Goal: Task Accomplishment & Management: Complete application form

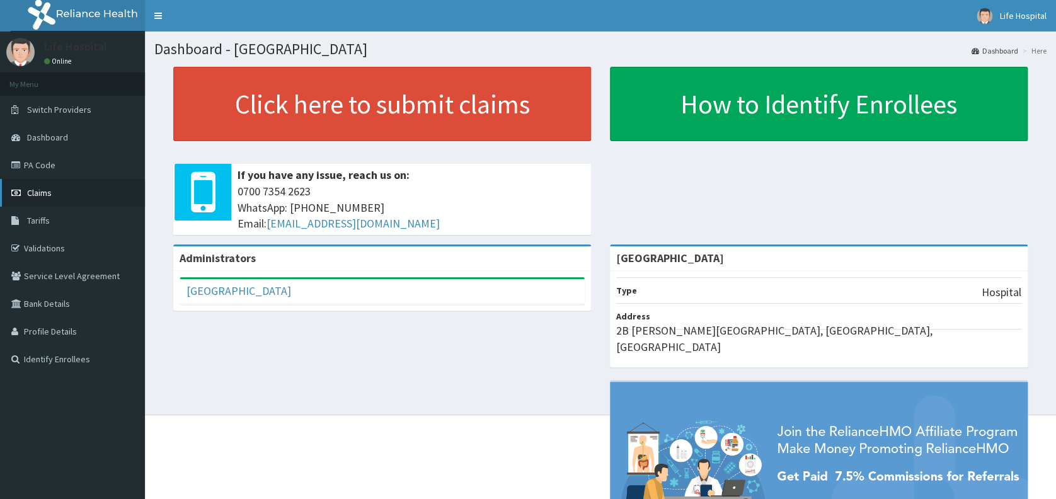
click at [81, 195] on link "Claims" at bounding box center [72, 193] width 145 height 28
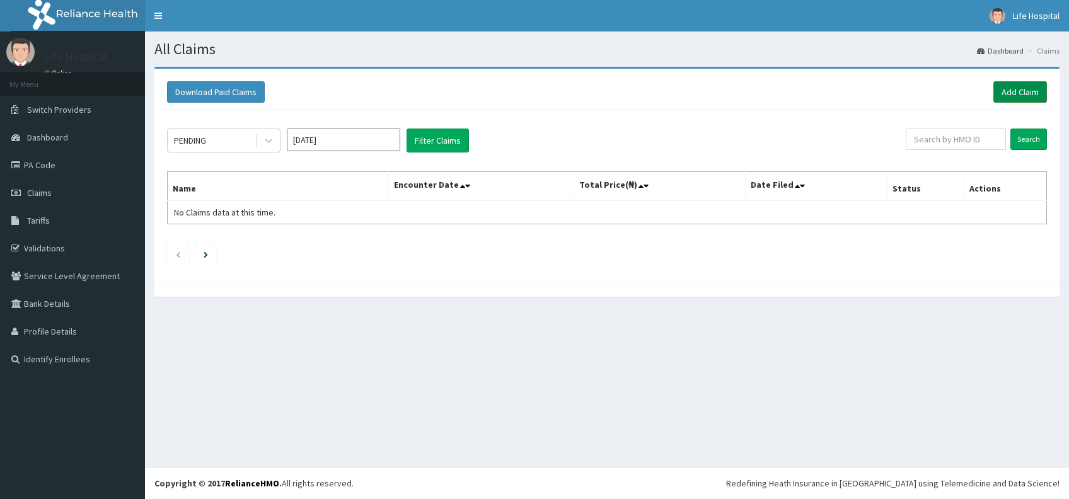
click at [1019, 89] on link "Add Claim" at bounding box center [1020, 91] width 54 height 21
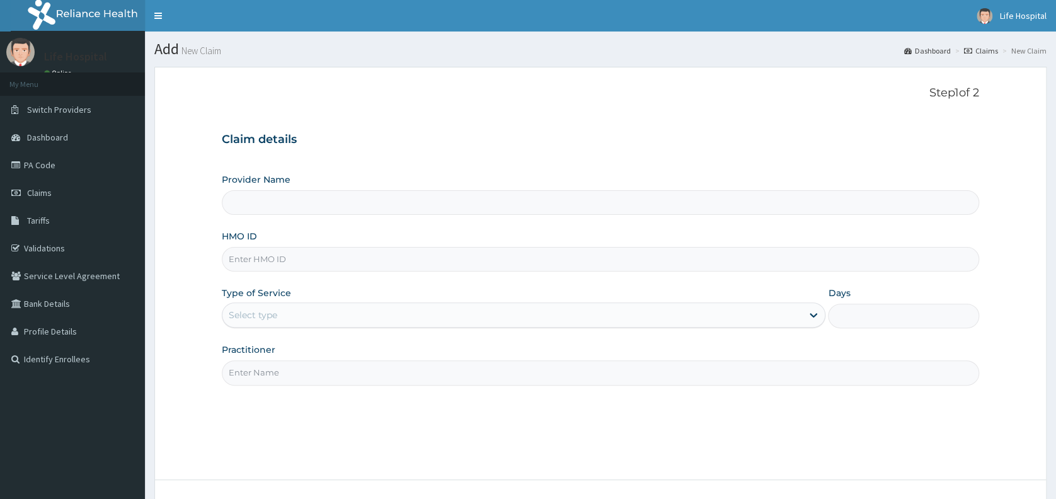
type input "[GEOGRAPHIC_DATA]"
click at [766, 263] on input "HMO ID" at bounding box center [601, 259] width 758 height 25
type input "RCW/0104/A"
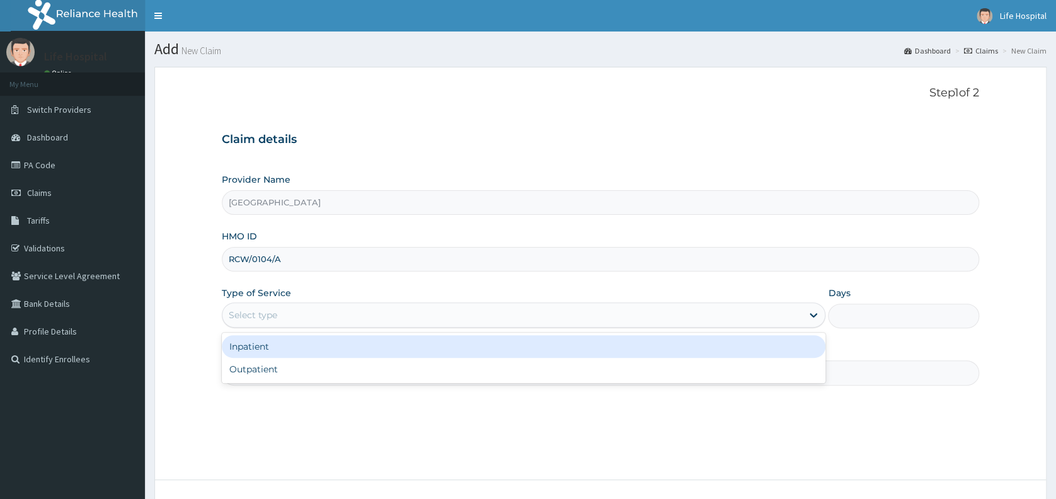
click at [524, 313] on div "Select type" at bounding box center [512, 315] width 580 height 20
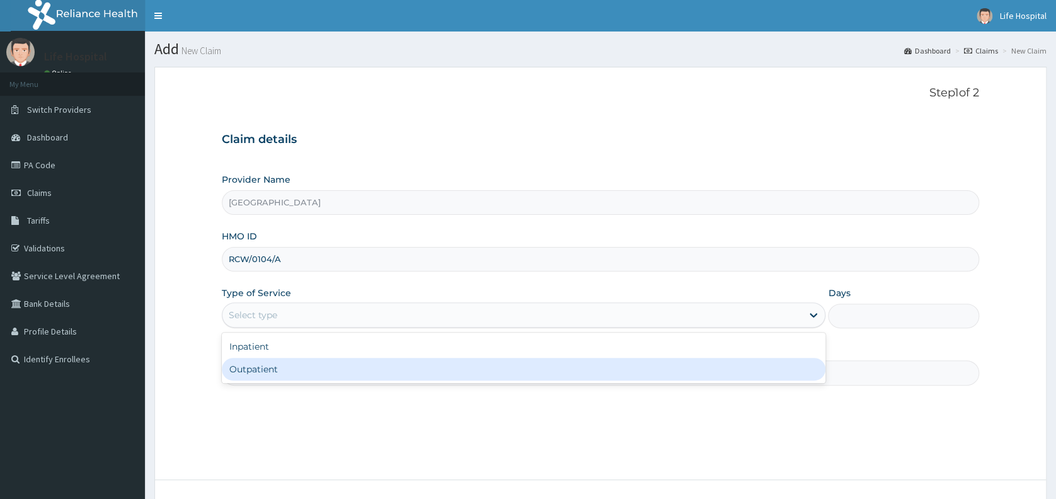
click at [513, 368] on div "Outpatient" at bounding box center [524, 369] width 604 height 23
type input "1"
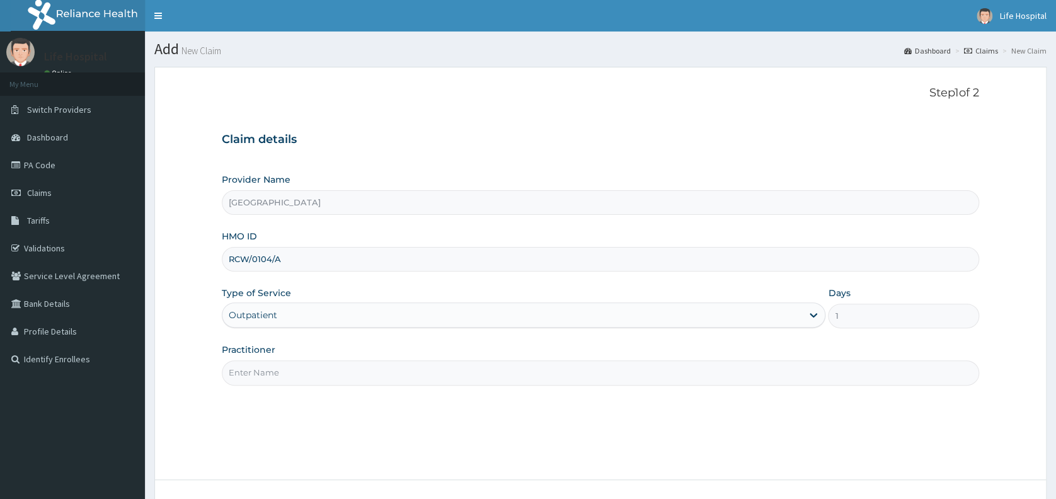
click at [505, 374] on input "Practitioner" at bounding box center [601, 373] width 758 height 25
type input "[PERSON_NAME] A.A"
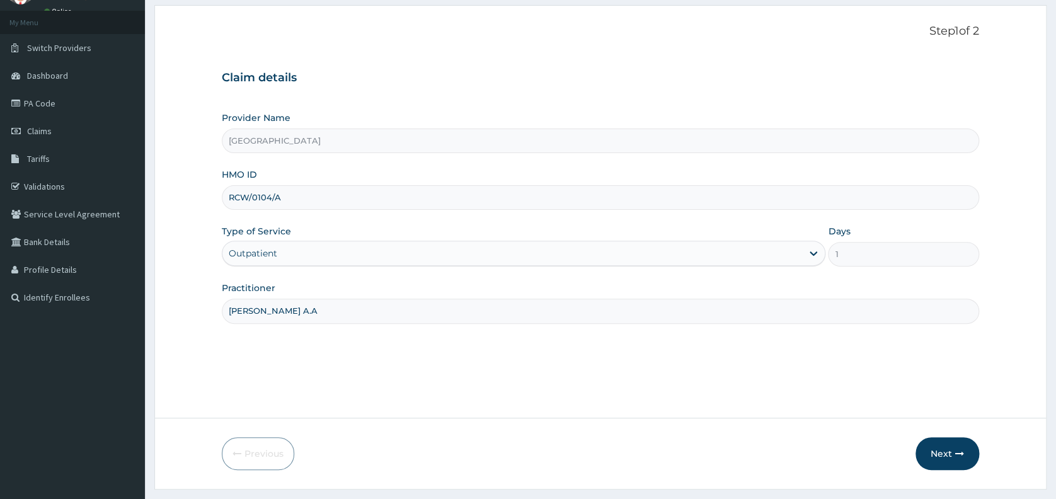
scroll to position [64, 0]
click at [949, 449] on button "Next" at bounding box center [948, 452] width 64 height 33
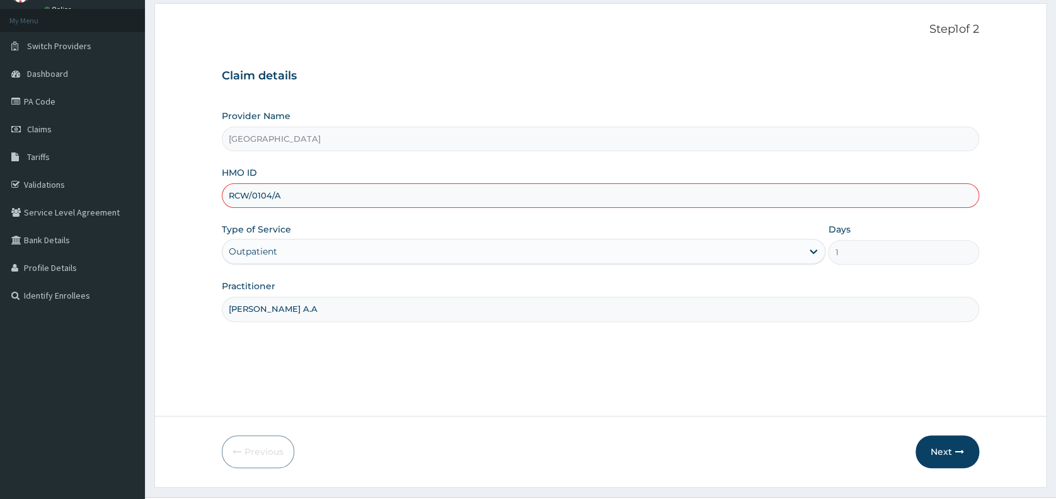
click at [251, 195] on input "RCW/0104/A" at bounding box center [601, 195] width 758 height 25
type input "RCW/10104/A"
click at [940, 449] on button "Next" at bounding box center [948, 452] width 64 height 33
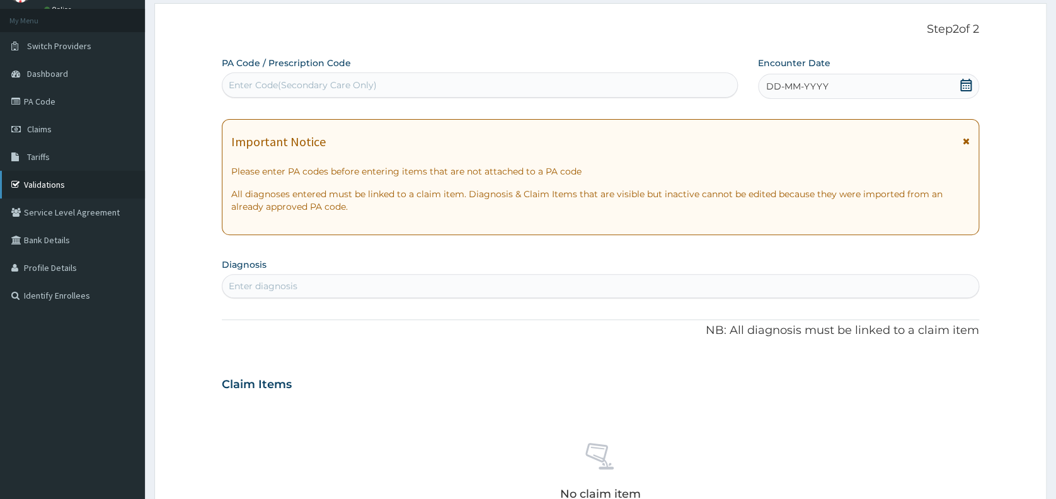
click at [58, 187] on link "Validations" at bounding box center [72, 185] width 145 height 28
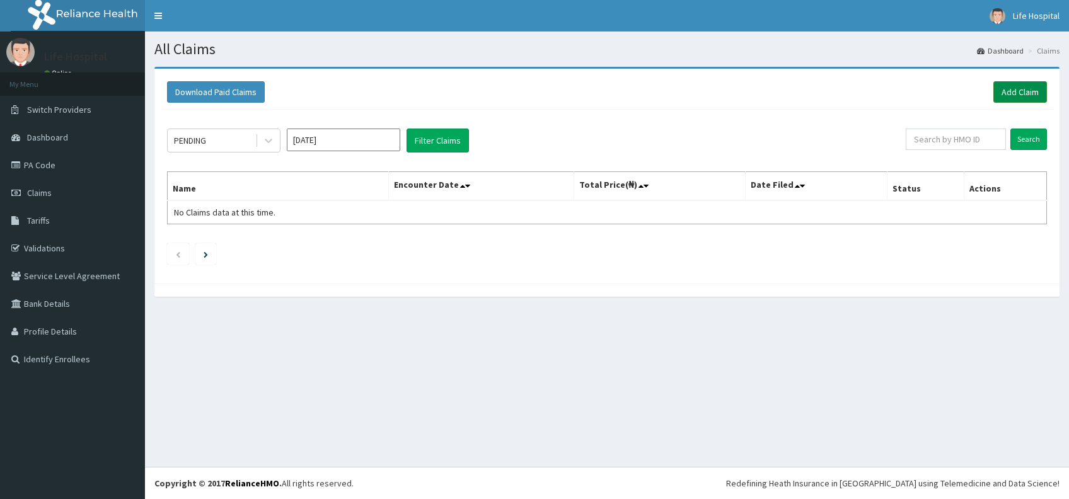
click at [1025, 86] on link "Add Claim" at bounding box center [1020, 91] width 54 height 21
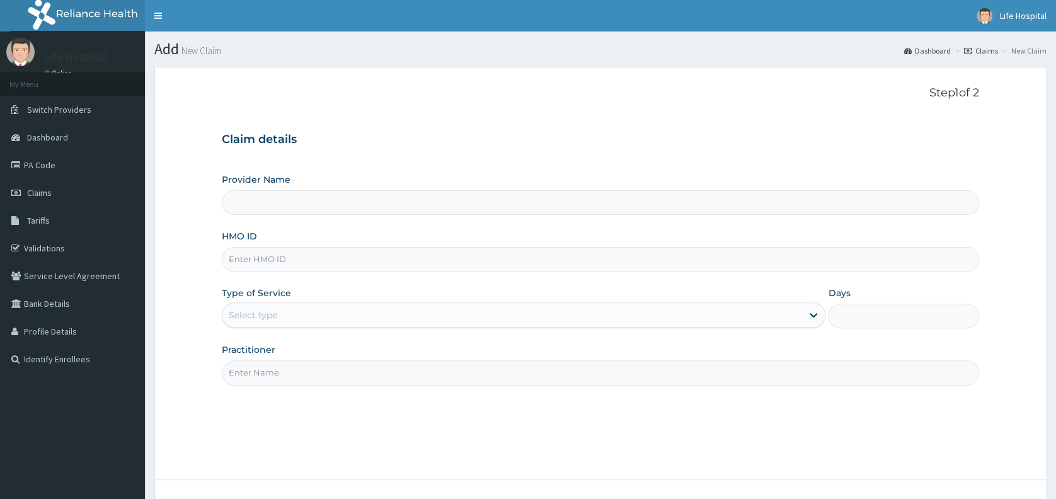
type input "[GEOGRAPHIC_DATA]"
click at [813, 257] on input "HMO ID" at bounding box center [601, 259] width 758 height 25
type input "RCW/10104/A"
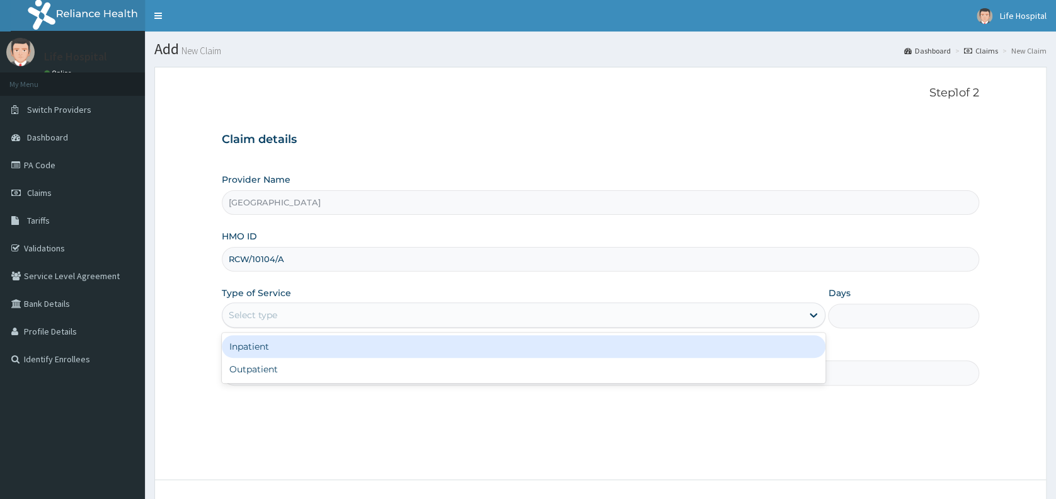
click at [325, 317] on div "Select type" at bounding box center [512, 315] width 580 height 20
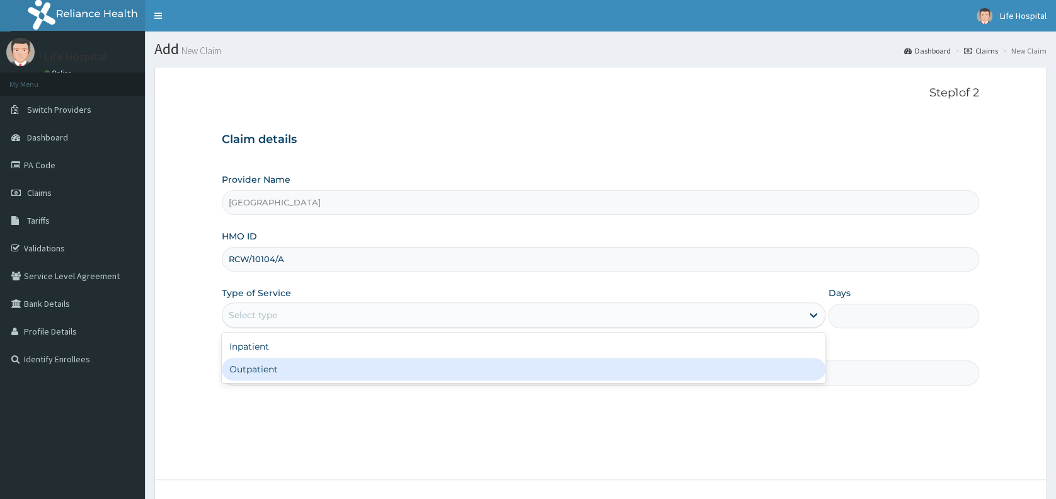
click at [313, 372] on div "Outpatient" at bounding box center [524, 369] width 604 height 23
type input "1"
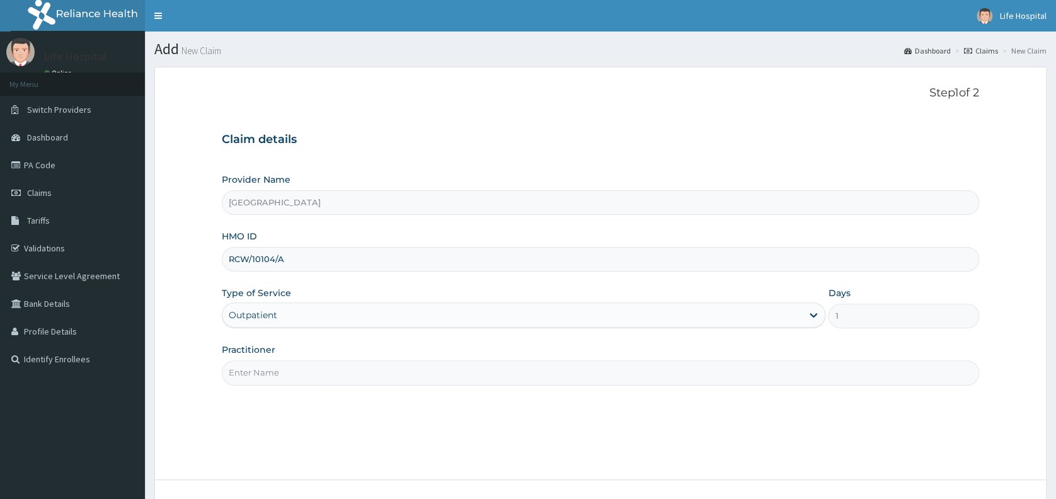
click at [313, 373] on input "Practitioner" at bounding box center [601, 373] width 758 height 25
type input "[PERSON_NAME] A.A"
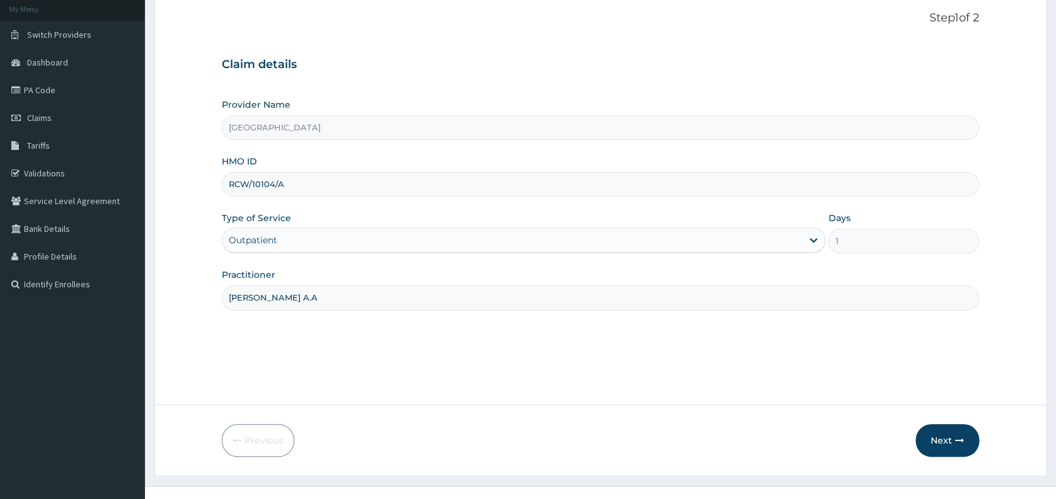
scroll to position [92, 0]
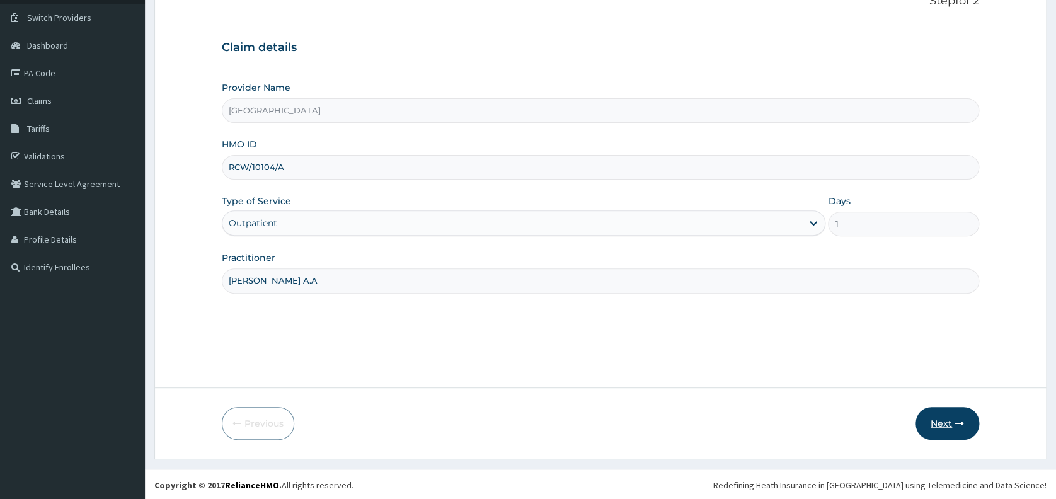
click at [952, 426] on button "Next" at bounding box center [948, 423] width 64 height 33
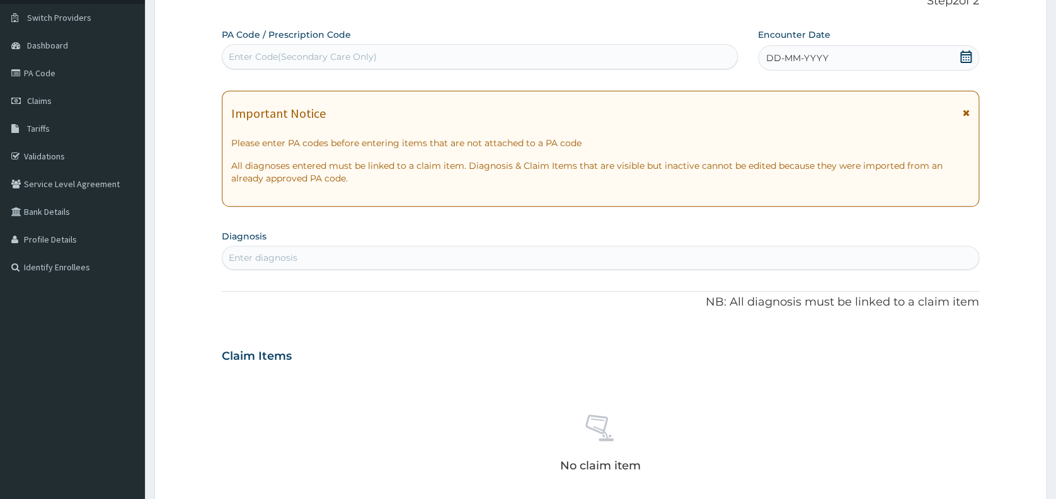
click at [923, 59] on div "DD-MM-YYYY" at bounding box center [868, 57] width 221 height 25
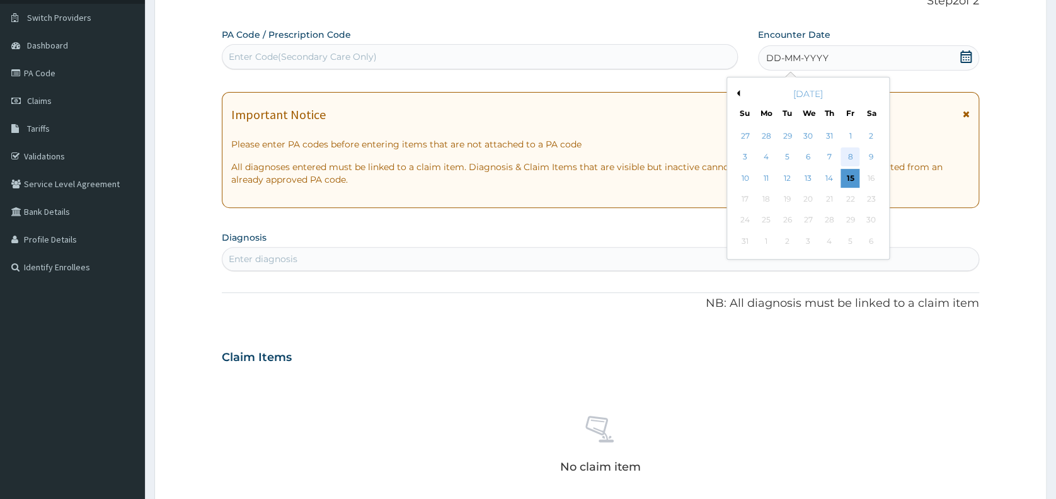
click at [852, 156] on div "8" at bounding box center [850, 157] width 19 height 19
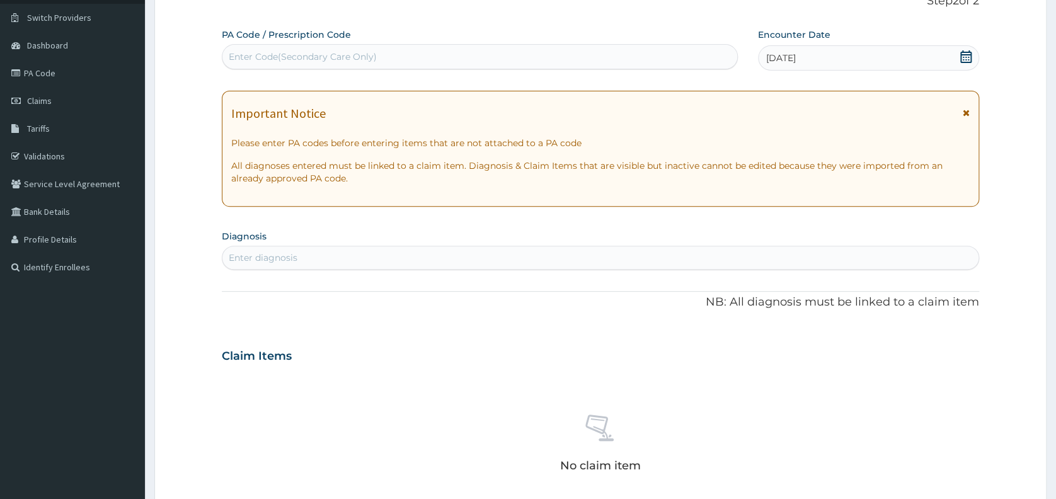
click at [615, 252] on div "Enter diagnosis" at bounding box center [600, 258] width 756 height 20
type input "SEPS"
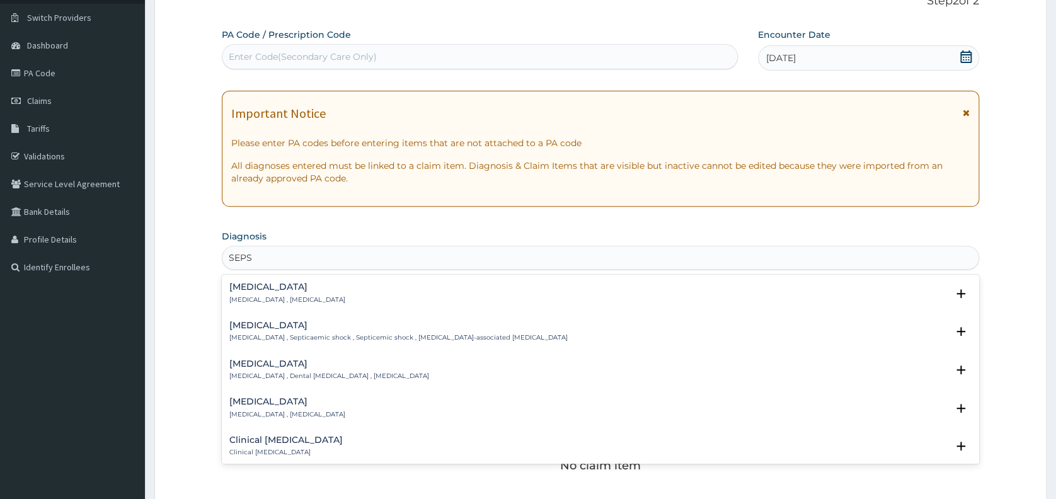
click at [257, 287] on h4 "[MEDICAL_DATA]" at bounding box center [287, 286] width 116 height 9
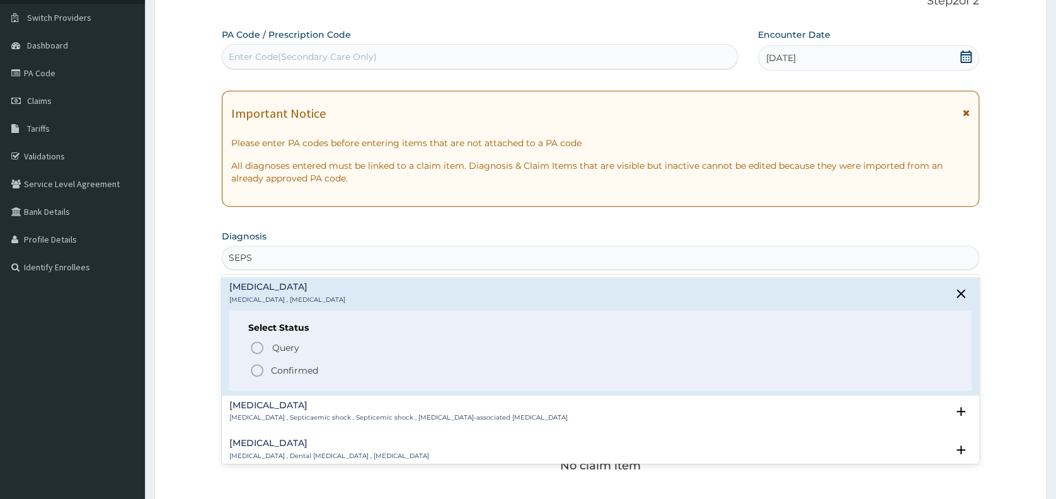
click at [258, 369] on icon "status option filled" at bounding box center [257, 370] width 15 height 15
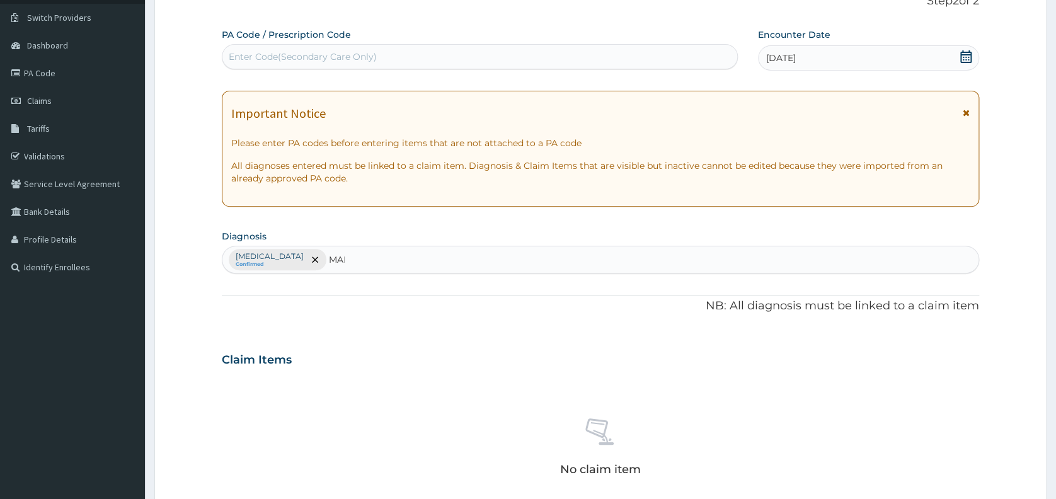
type input "MALA"
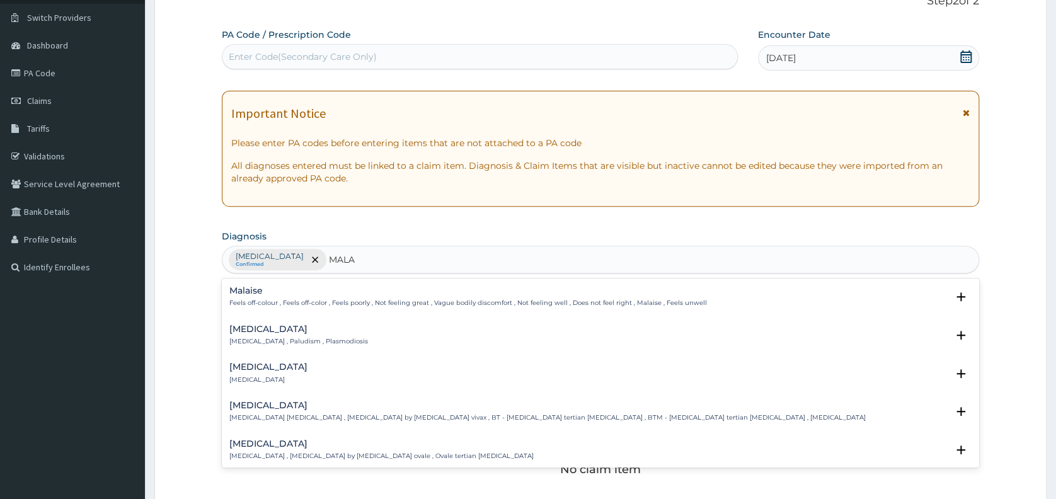
click at [245, 329] on h4 "[MEDICAL_DATA]" at bounding box center [298, 329] width 139 height 9
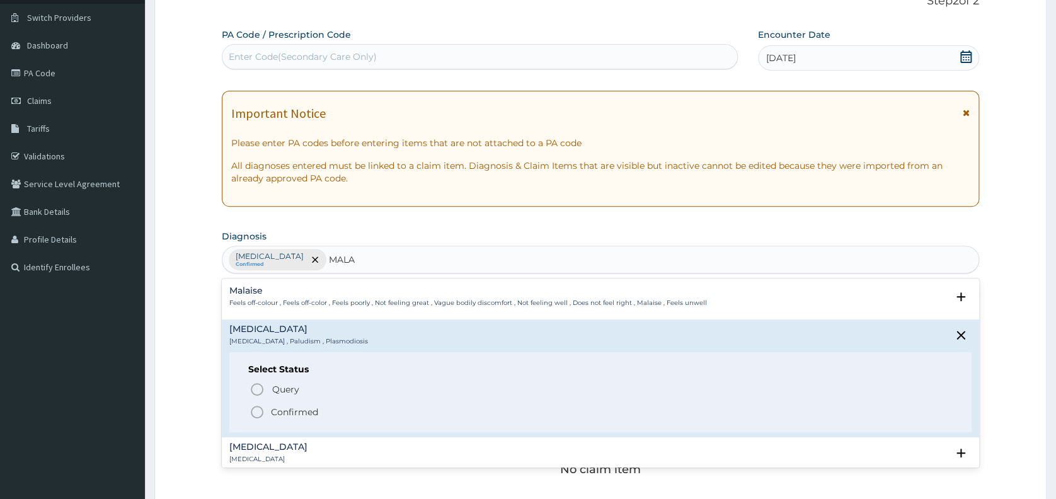
click at [252, 413] on icon "status option filled" at bounding box center [257, 412] width 15 height 15
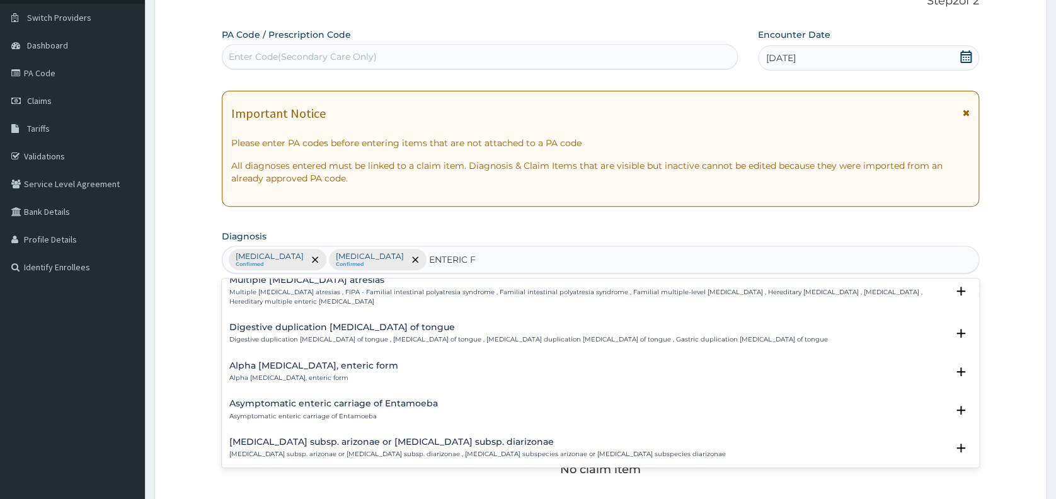
scroll to position [292, 0]
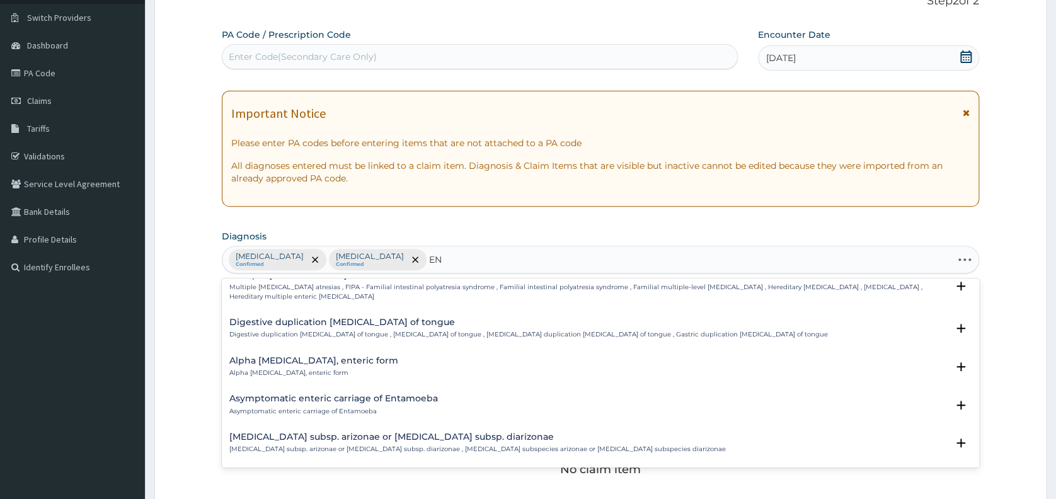
type input "E"
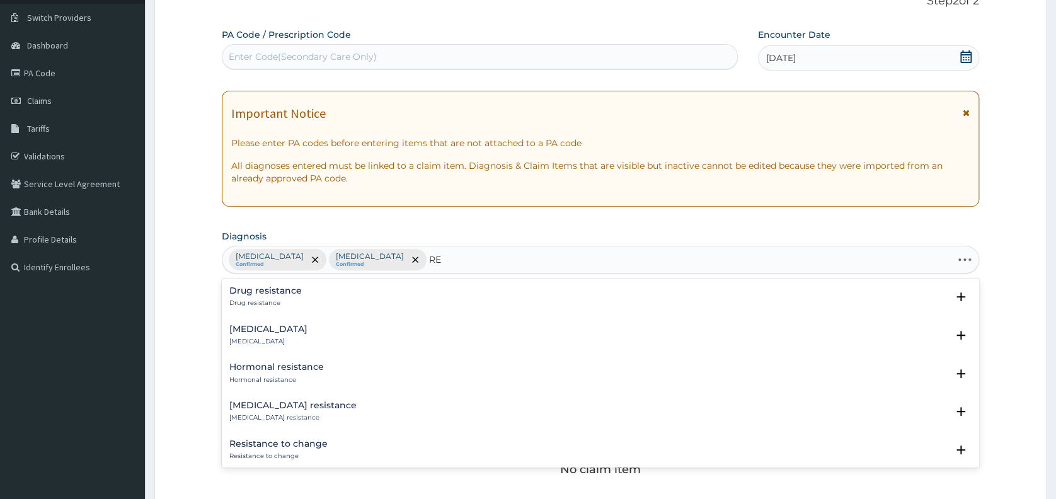
type input "R"
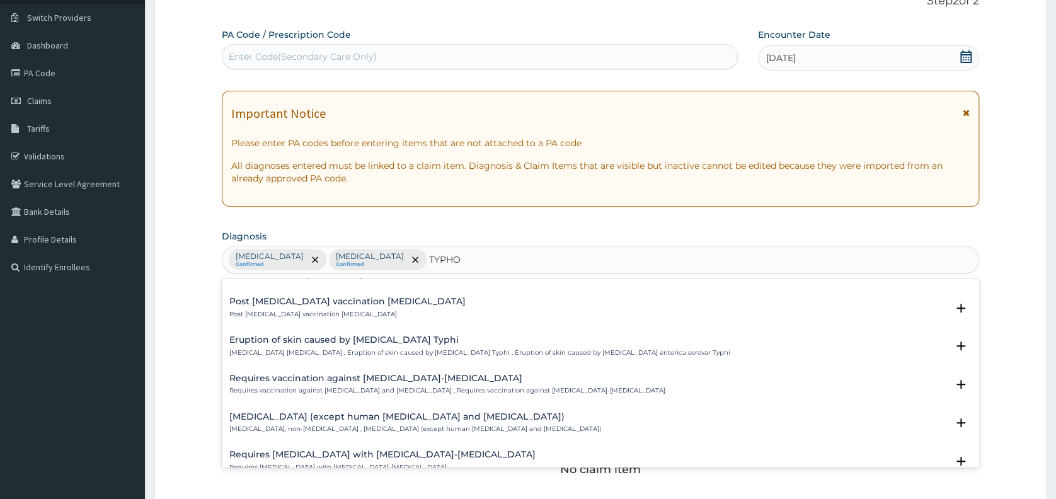
scroll to position [526, 0]
type input "[MEDICAL_DATA]"
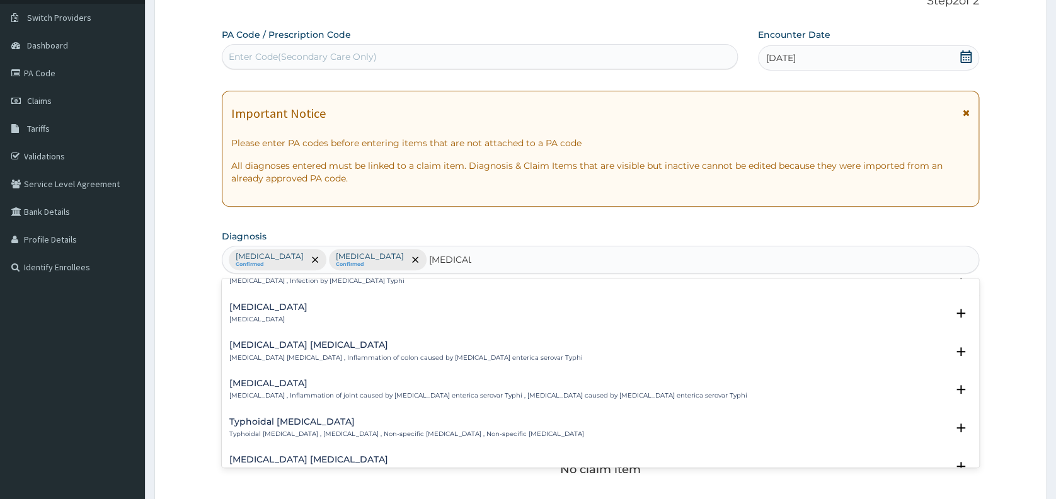
scroll to position [0, 0]
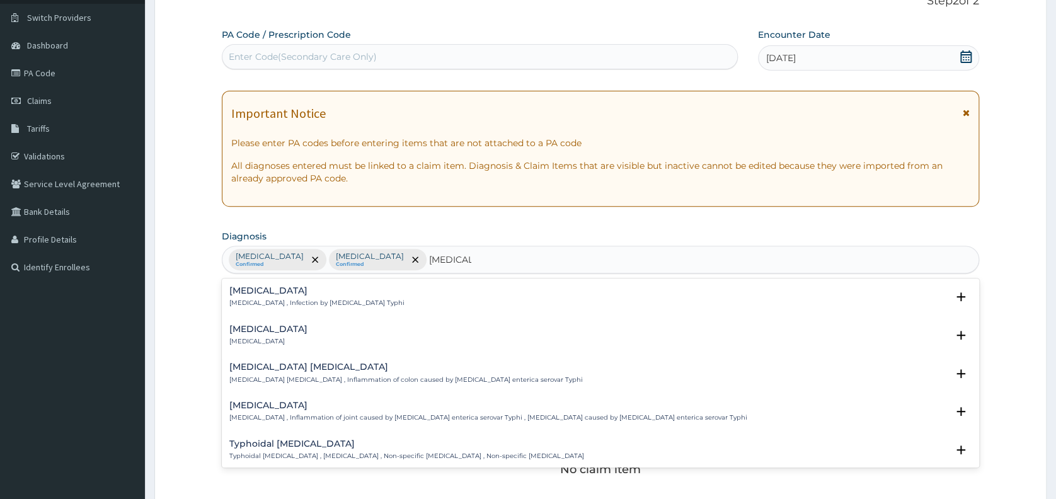
click at [272, 291] on h4 "[MEDICAL_DATA]" at bounding box center [316, 290] width 175 height 9
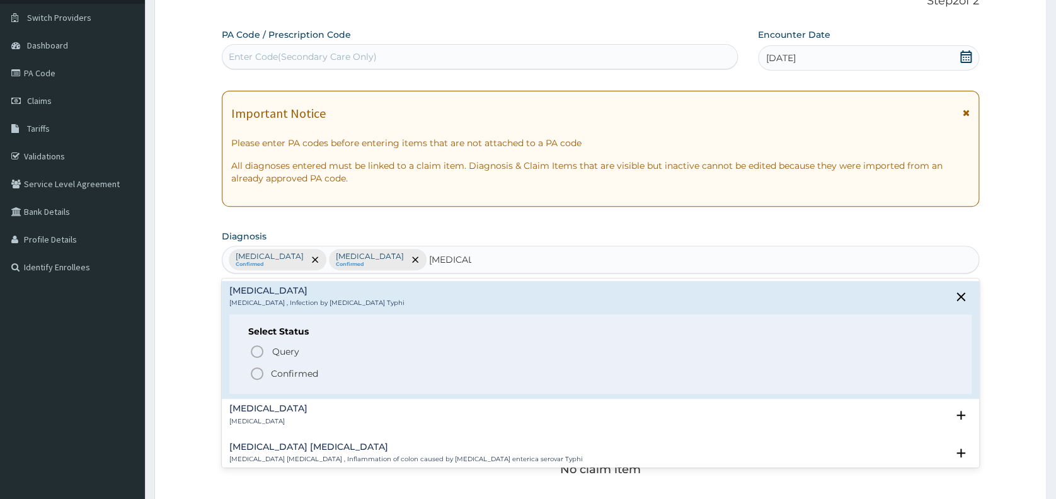
click at [257, 372] on icon "status option filled" at bounding box center [257, 373] width 15 height 15
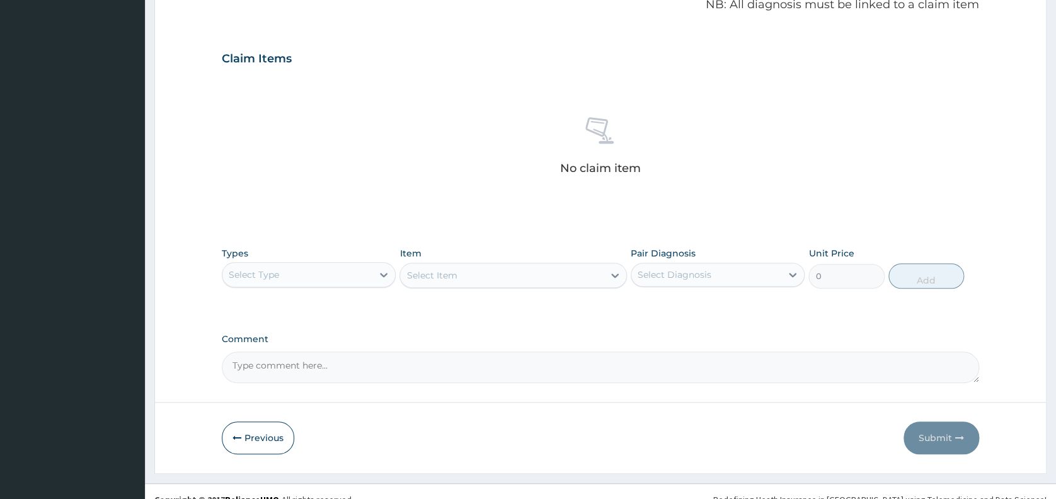
scroll to position [395, 0]
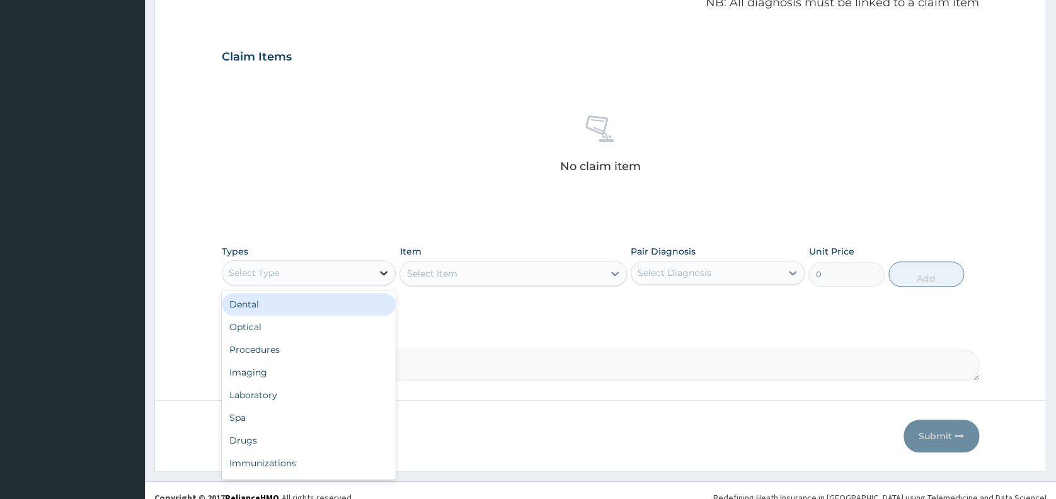
click at [378, 270] on icon at bounding box center [384, 273] width 13 height 13
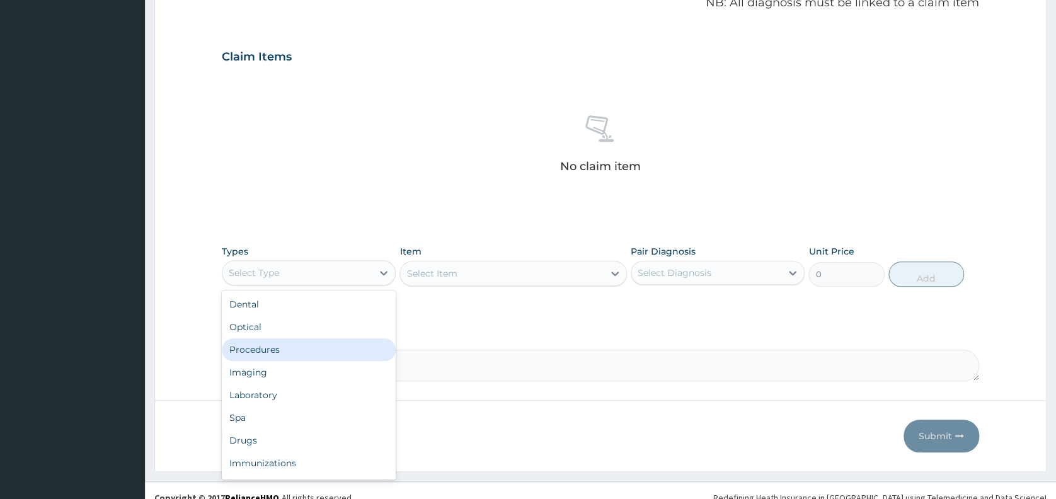
click at [347, 353] on div "Procedures" at bounding box center [309, 349] width 174 height 23
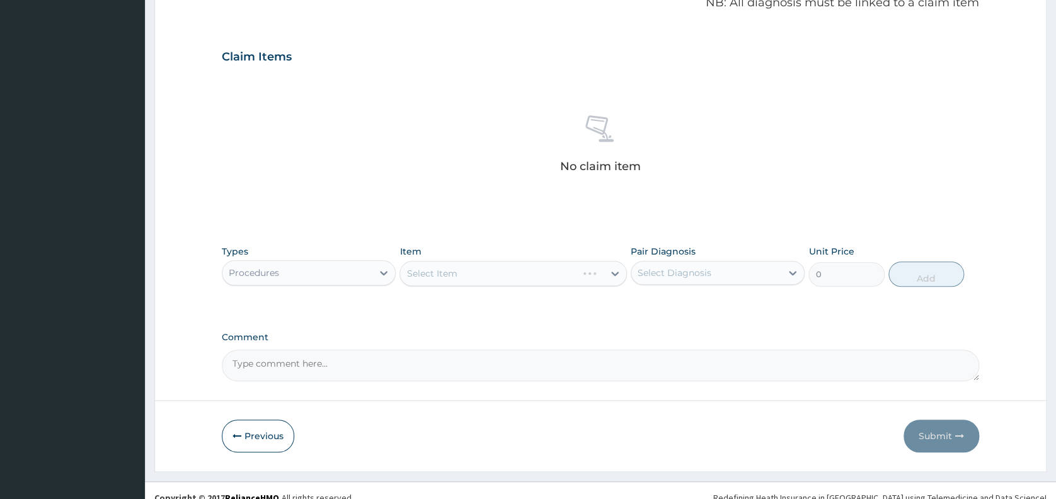
click at [448, 274] on div "Select Item" at bounding box center [514, 273] width 228 height 25
click at [465, 268] on div "Select Item" at bounding box center [514, 273] width 228 height 25
click at [464, 272] on div "Select Item" at bounding box center [502, 273] width 204 height 20
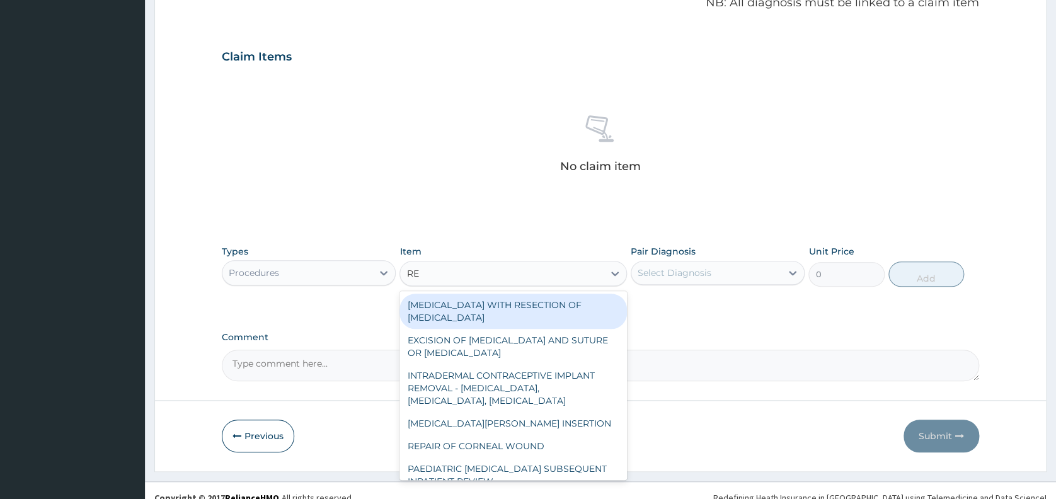
type input "REG"
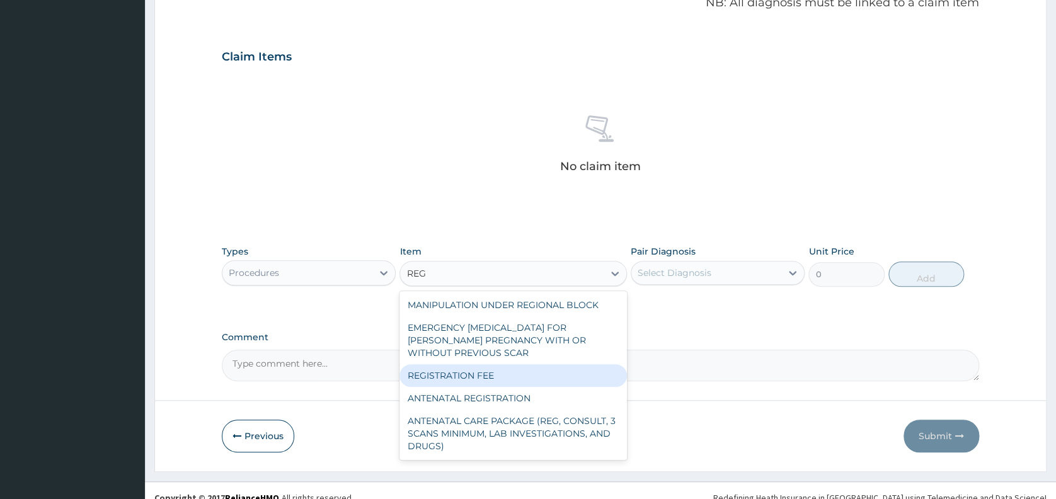
click at [458, 376] on div "REGISTRATION FEE" at bounding box center [514, 375] width 228 height 23
type input "2150"
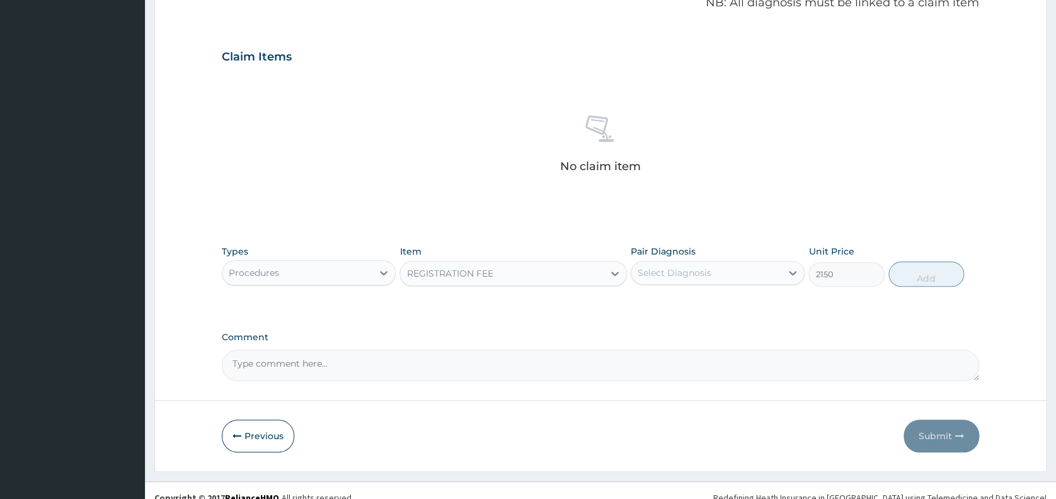
click at [686, 267] on div "Select Diagnosis" at bounding box center [675, 273] width 74 height 13
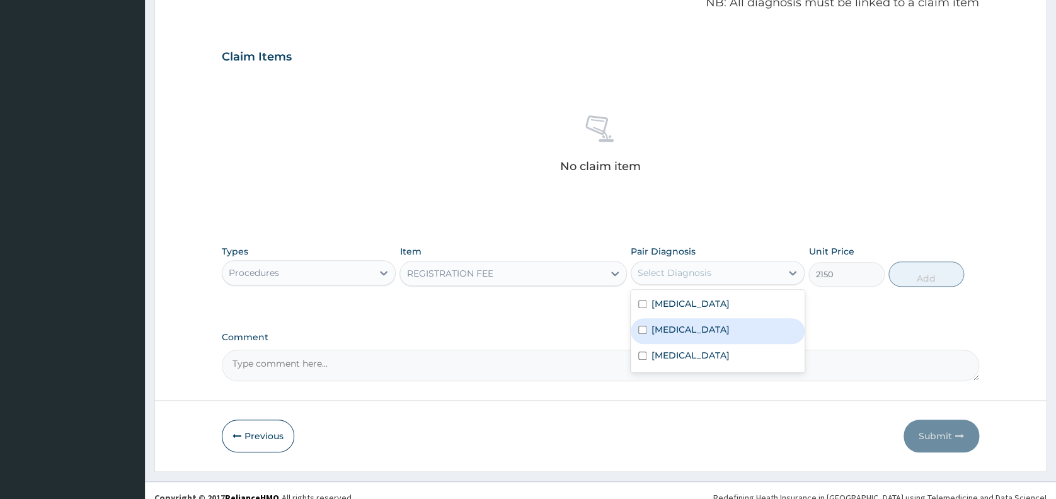
click at [684, 324] on div "[MEDICAL_DATA]" at bounding box center [718, 331] width 174 height 26
checkbox input "true"
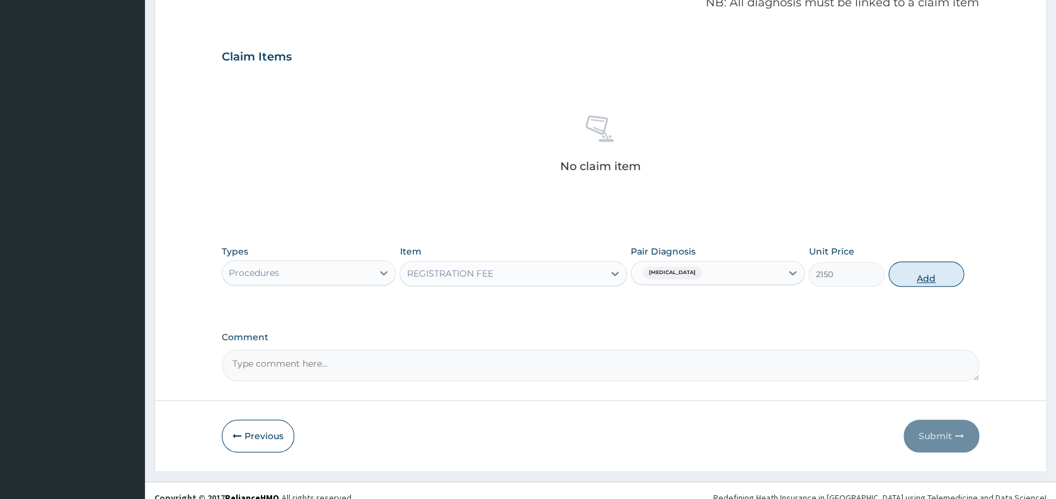
click at [911, 277] on button "Add" at bounding box center [927, 274] width 76 height 25
type input "0"
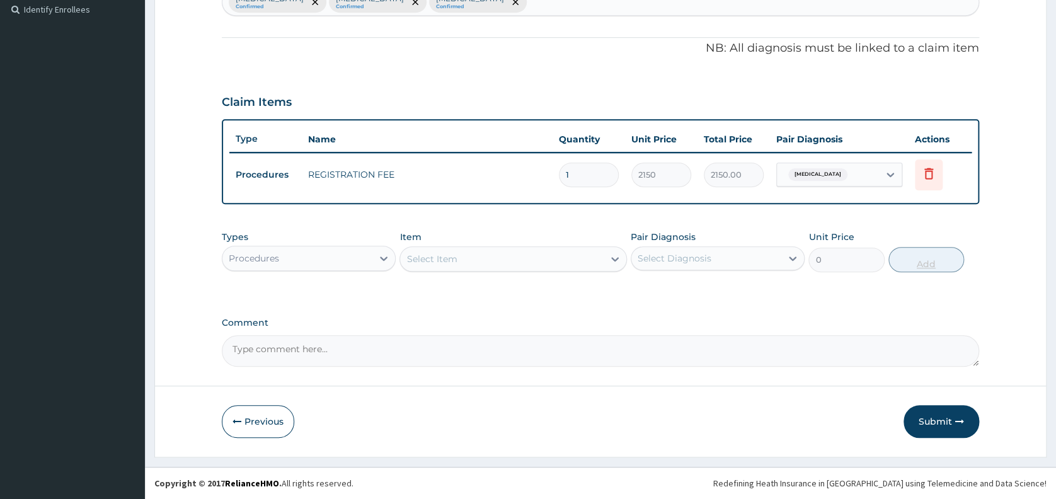
scroll to position [349, 0]
click at [528, 255] on div "Select Item" at bounding box center [502, 260] width 204 height 20
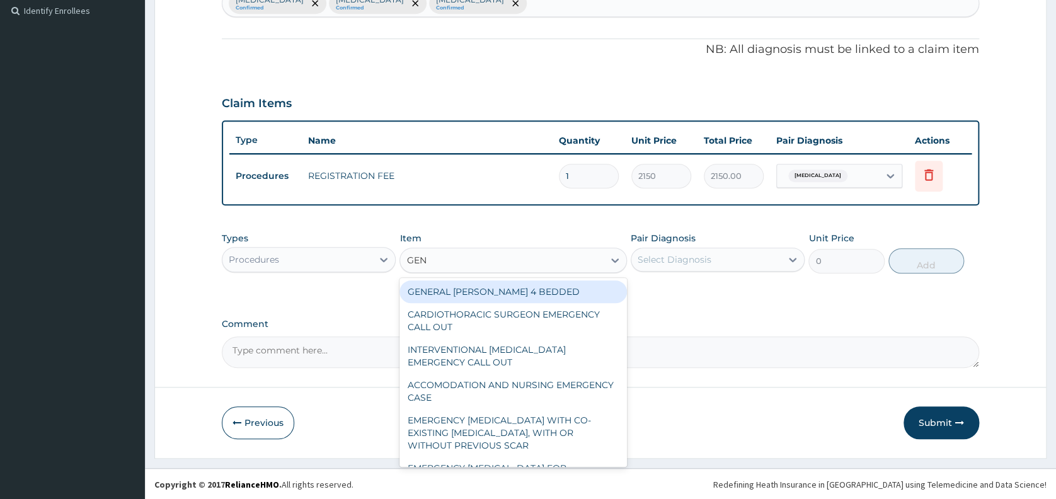
type input "GENE"
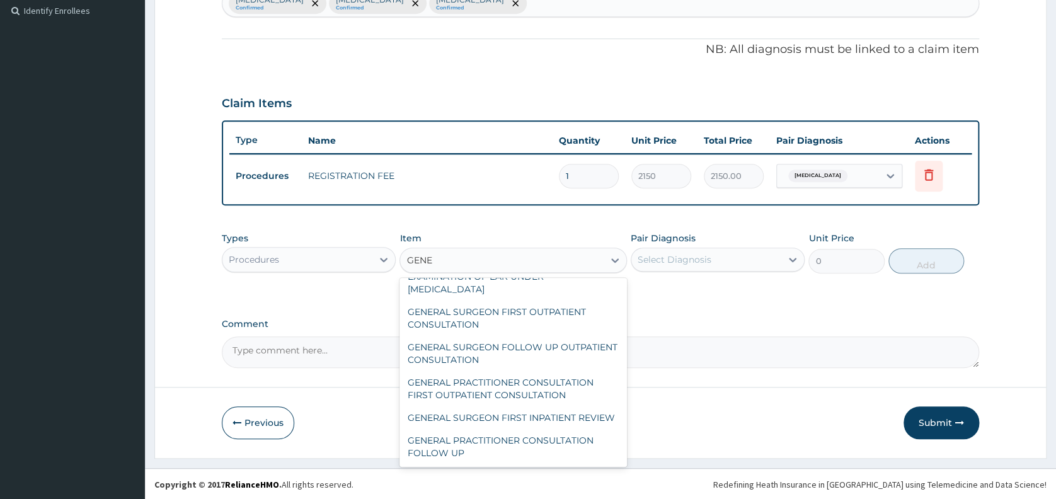
scroll to position [134, 0]
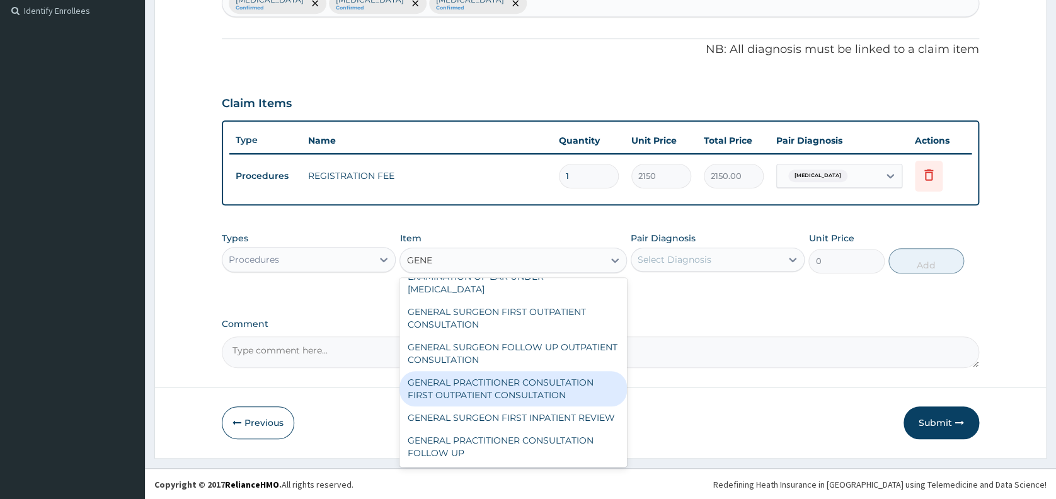
click at [537, 394] on div "GENERAL PRACTITIONER CONSULTATION FIRST OUTPATIENT CONSULTATION" at bounding box center [514, 388] width 228 height 35
type input "3547.5"
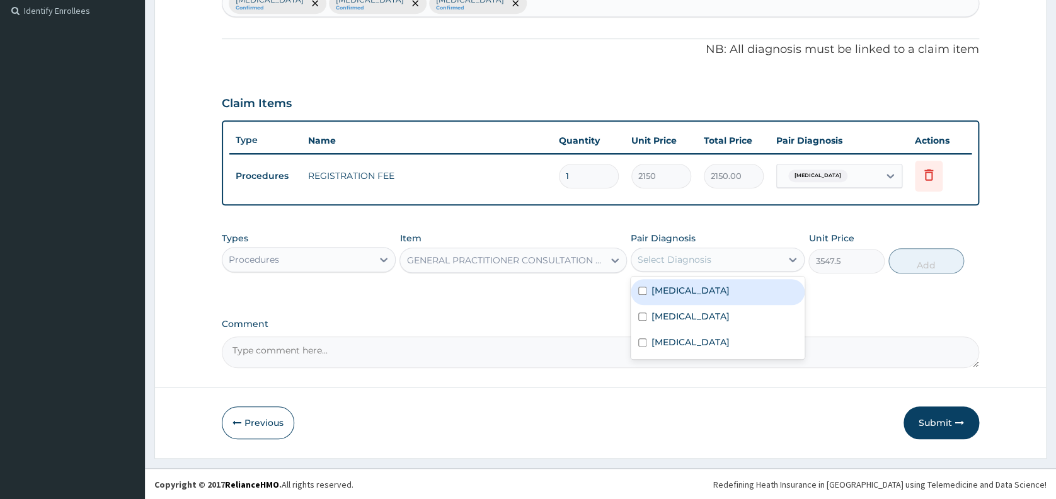
click at [743, 259] on div "Select Diagnosis" at bounding box center [707, 260] width 150 height 20
click at [730, 315] on div "[MEDICAL_DATA]" at bounding box center [718, 318] width 174 height 26
checkbox input "true"
click at [921, 262] on button "Add" at bounding box center [927, 260] width 76 height 25
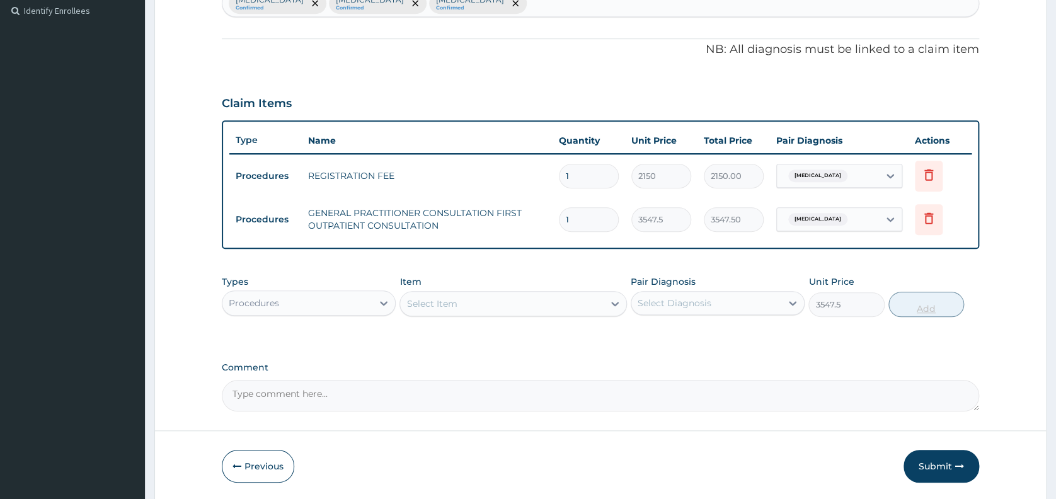
type input "0"
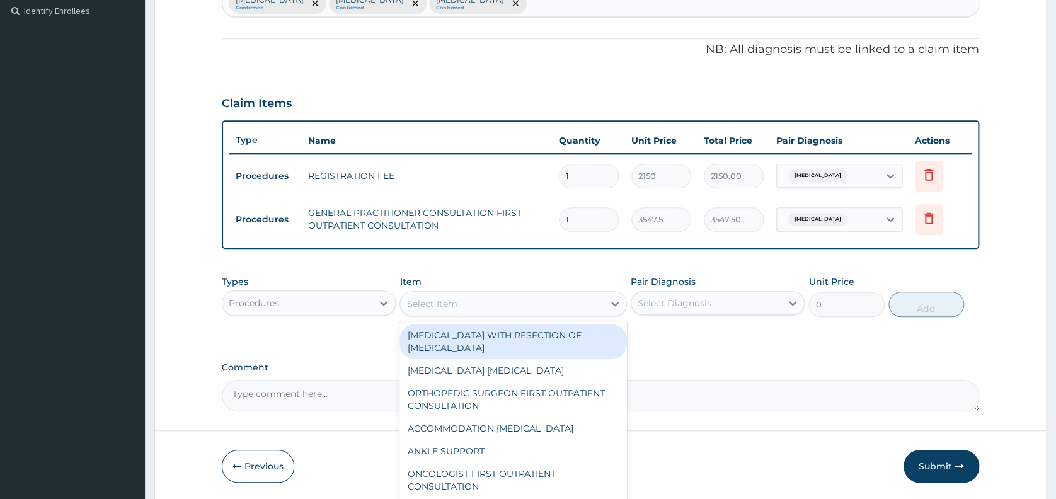
click at [519, 296] on div "Select Item" at bounding box center [502, 304] width 204 height 20
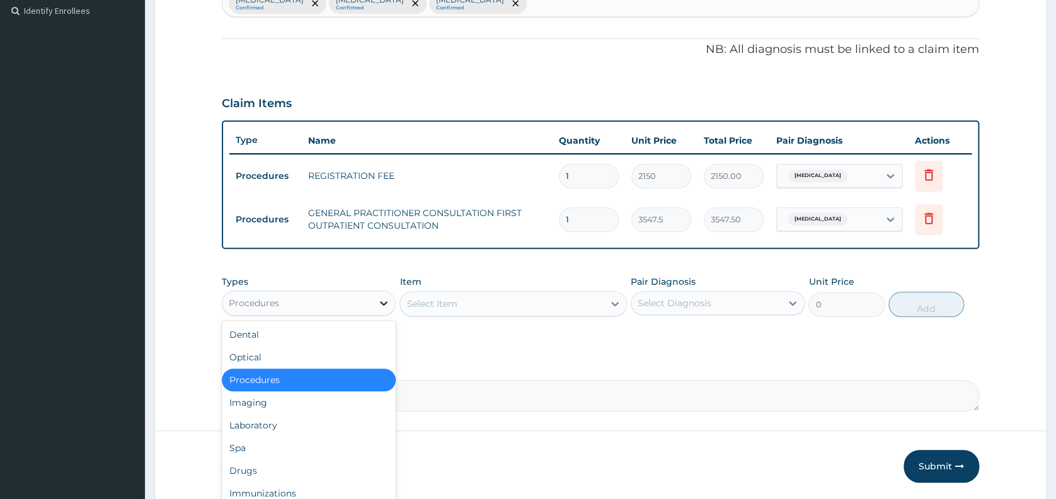
click at [386, 300] on icon at bounding box center [384, 303] width 13 height 13
click at [340, 415] on div "Laboratory" at bounding box center [309, 425] width 174 height 23
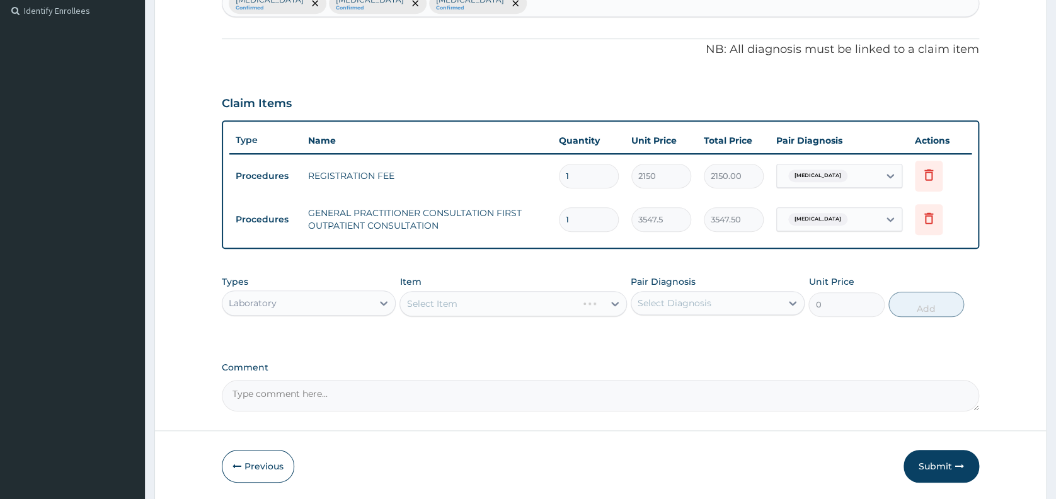
click at [454, 304] on div "Select Item" at bounding box center [514, 303] width 228 height 25
click at [454, 304] on div "Select Item" at bounding box center [432, 303] width 50 height 13
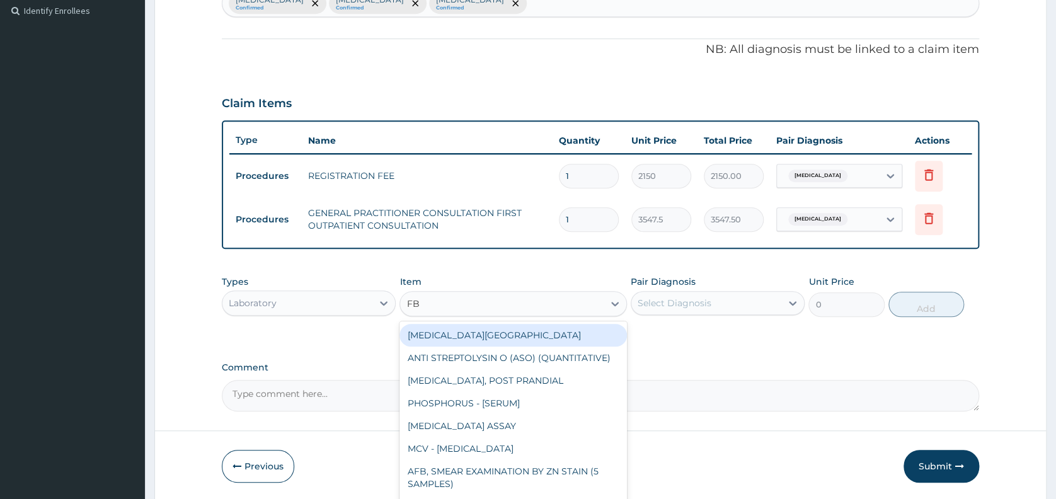
type input "FBC"
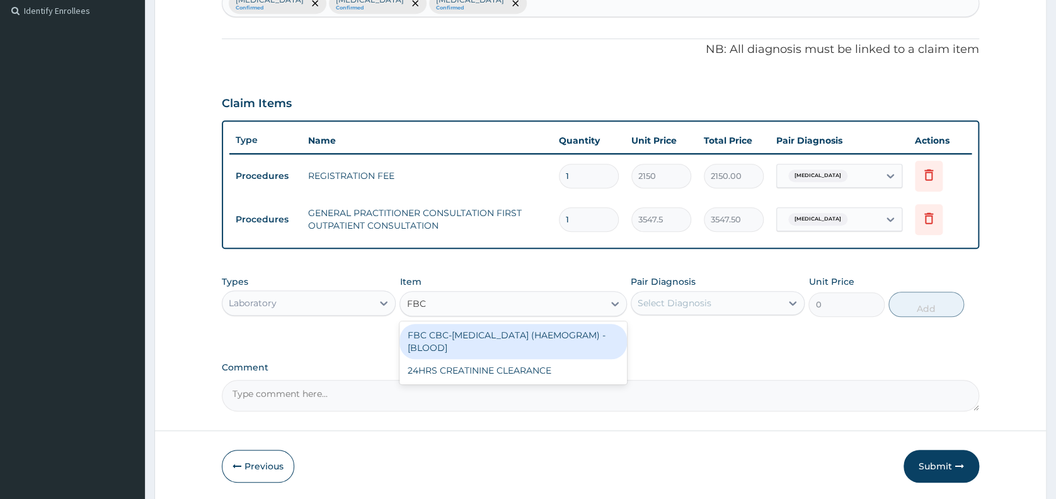
click at [457, 338] on div "FBC CBC-[MEDICAL_DATA] (HAEMOGRAM) - [BLOOD]" at bounding box center [514, 341] width 228 height 35
type input "4300"
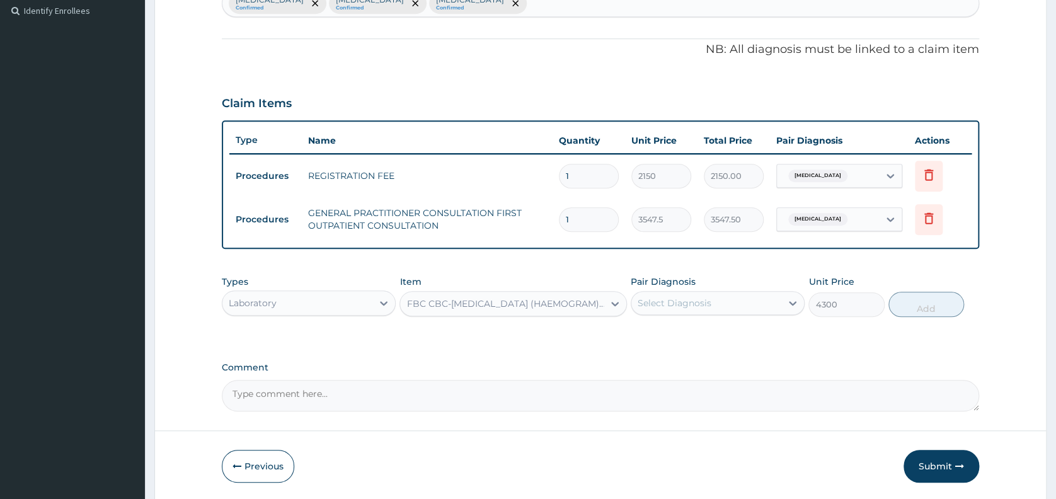
click at [663, 299] on div "Select Diagnosis" at bounding box center [675, 303] width 74 height 13
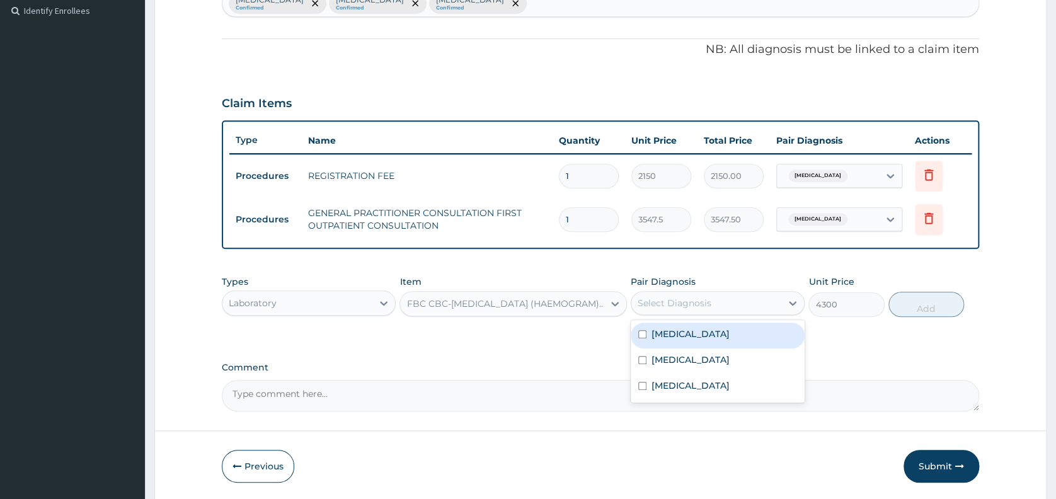
click at [661, 329] on label "[MEDICAL_DATA]" at bounding box center [691, 334] width 78 height 13
checkbox input "true"
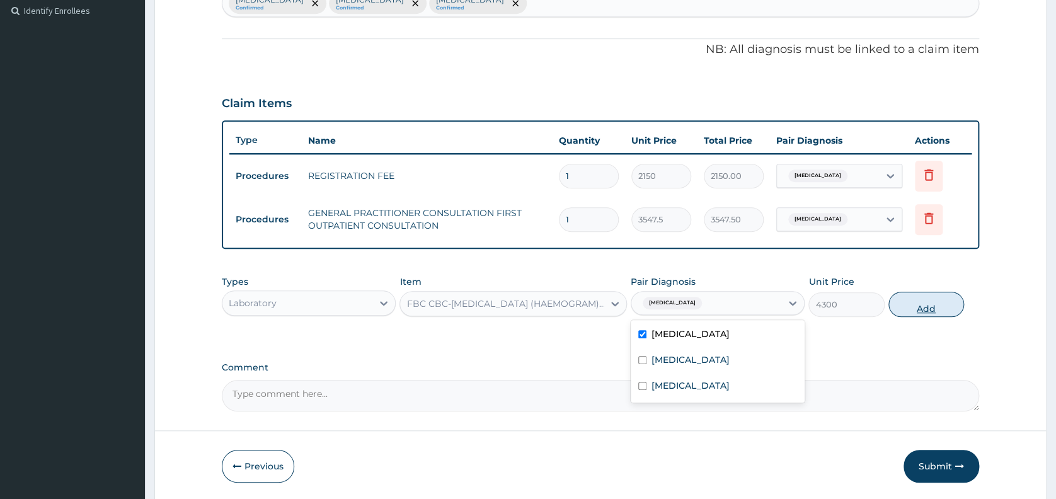
click at [905, 308] on button "Add" at bounding box center [927, 304] width 76 height 25
type input "0"
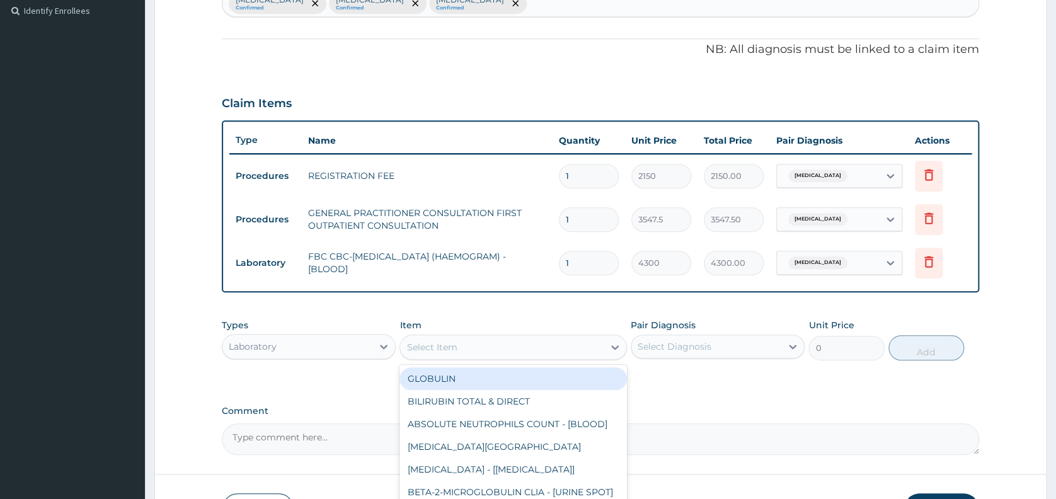
click at [500, 343] on div "Select Item" at bounding box center [502, 347] width 204 height 20
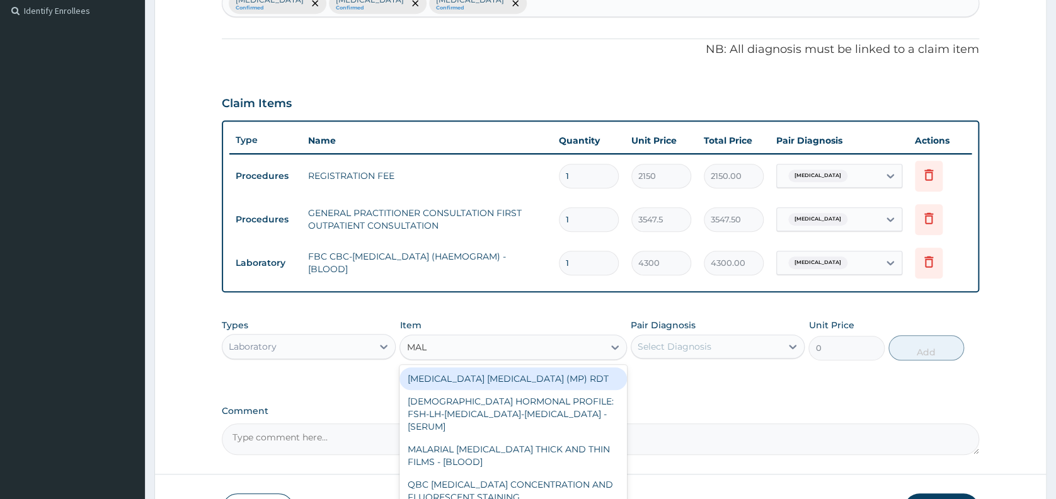
type input "MALA"
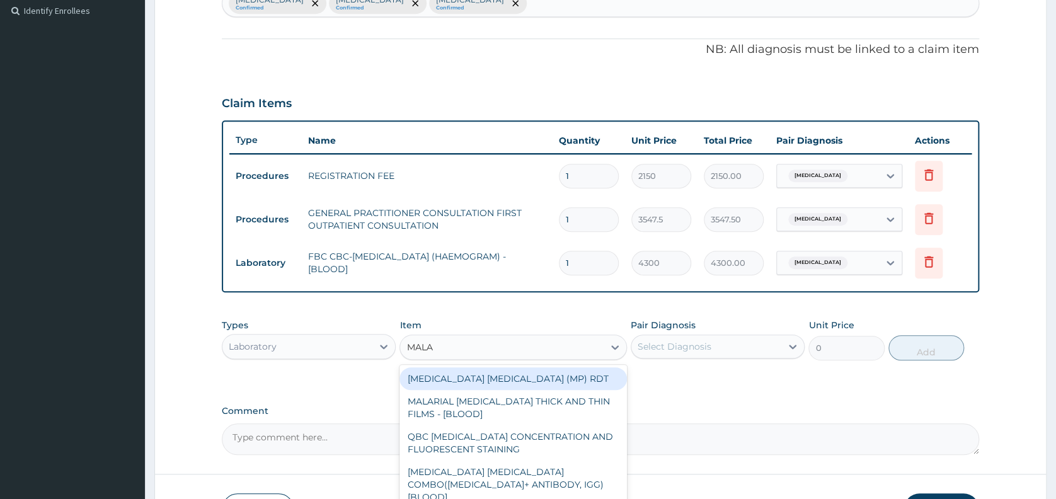
click at [489, 373] on div "[MEDICAL_DATA] [MEDICAL_DATA] (MP) RDT" at bounding box center [514, 378] width 228 height 23
type input "1612.5"
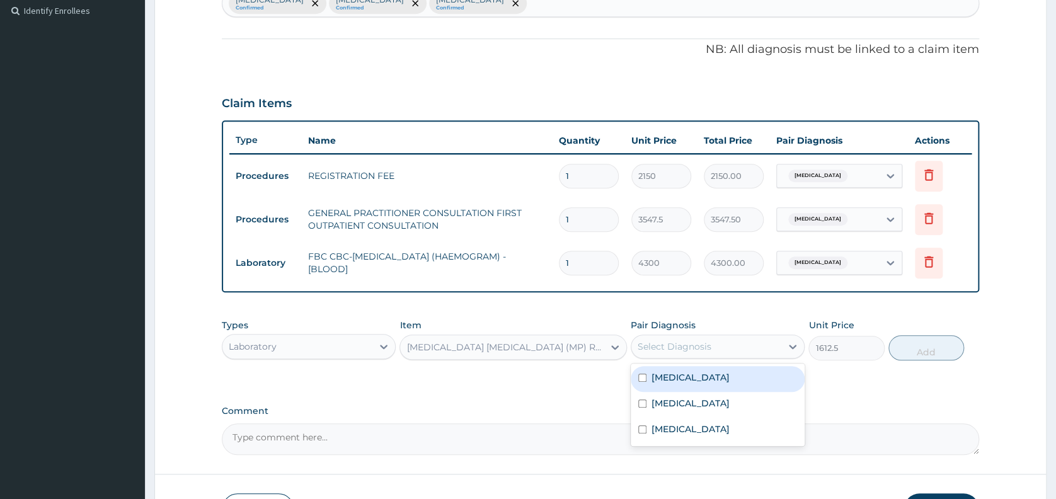
click at [673, 353] on div "Select Diagnosis" at bounding box center [675, 346] width 74 height 13
click at [681, 400] on label "[MEDICAL_DATA]" at bounding box center [691, 403] width 78 height 13
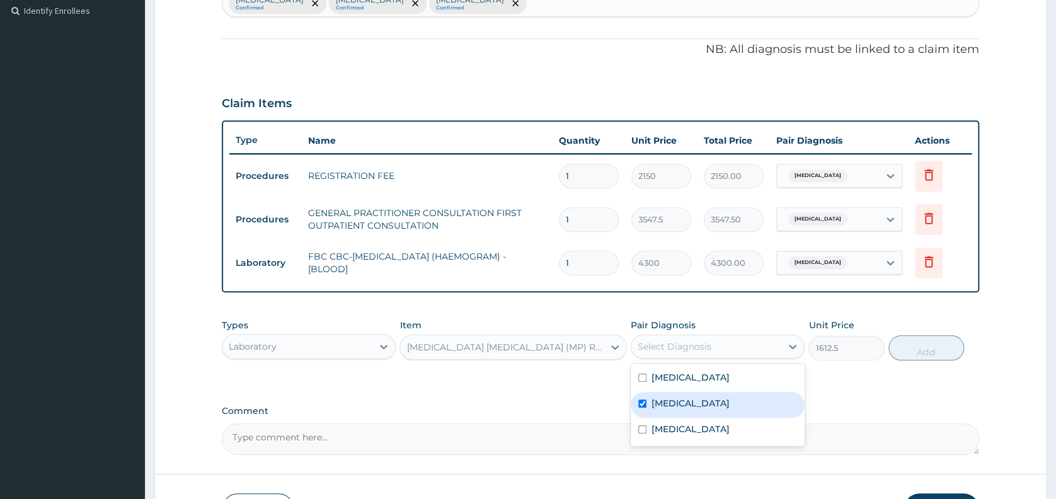
checkbox input "true"
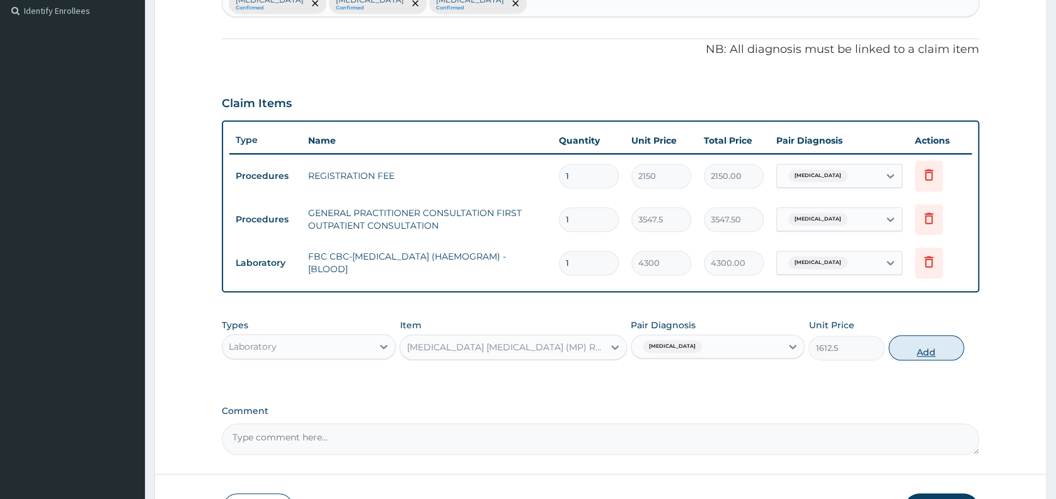
click at [918, 347] on button "Add" at bounding box center [927, 347] width 76 height 25
type input "0"
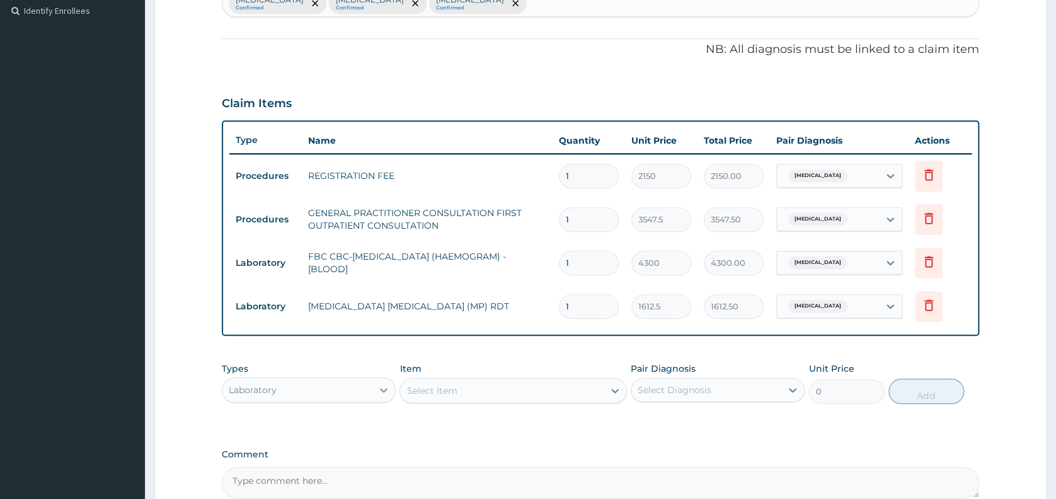
click at [387, 390] on icon at bounding box center [384, 390] width 13 height 13
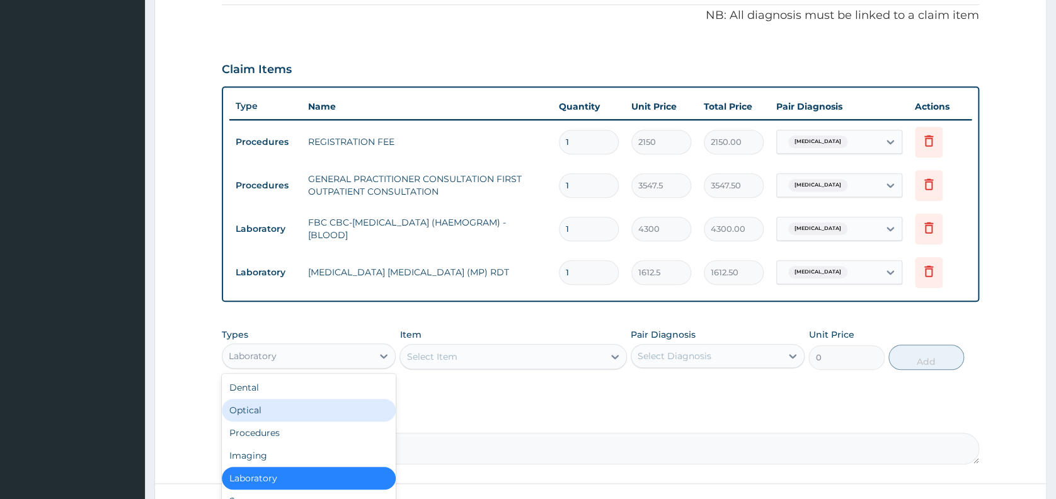
scroll to position [481, 0]
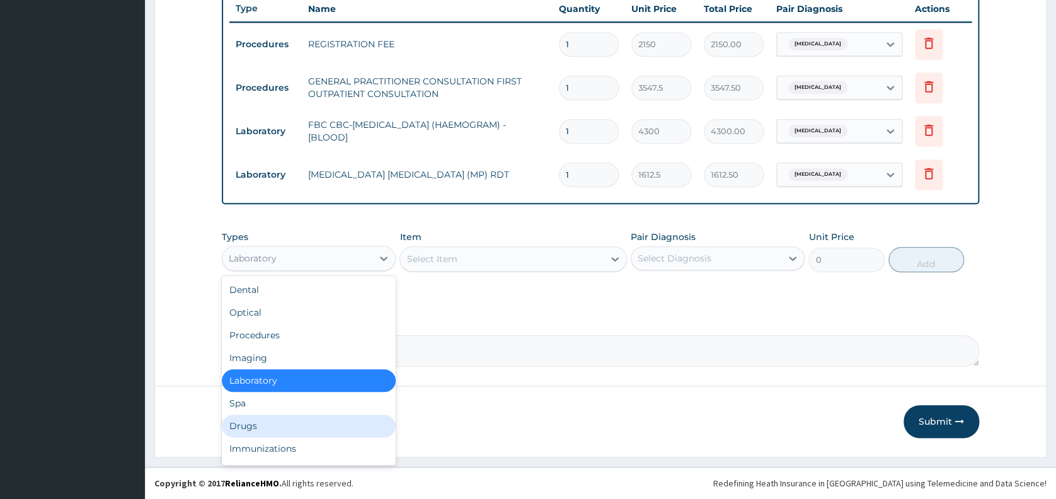
click at [289, 430] on div "Drugs" at bounding box center [309, 426] width 174 height 23
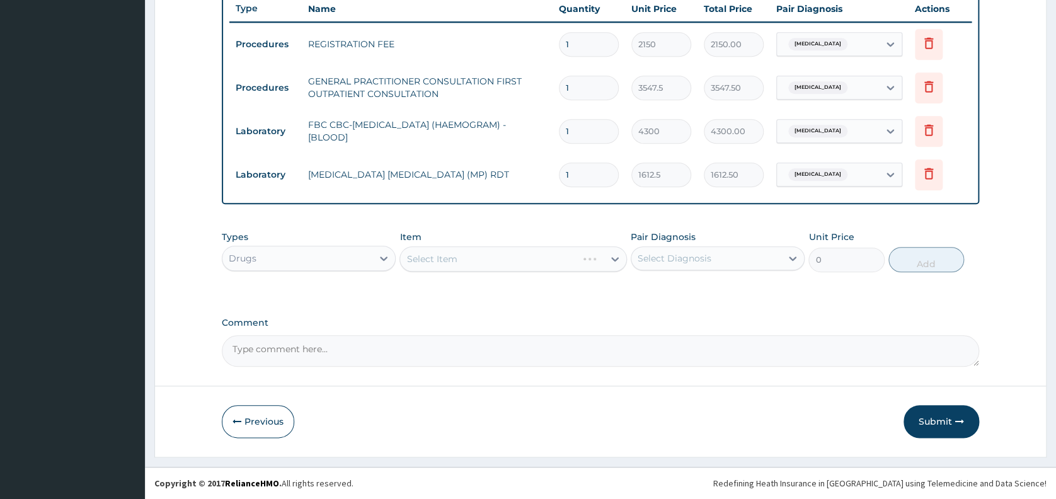
click at [449, 257] on div "Select Item" at bounding box center [514, 258] width 228 height 25
click at [458, 253] on div "Select Item" at bounding box center [502, 259] width 204 height 20
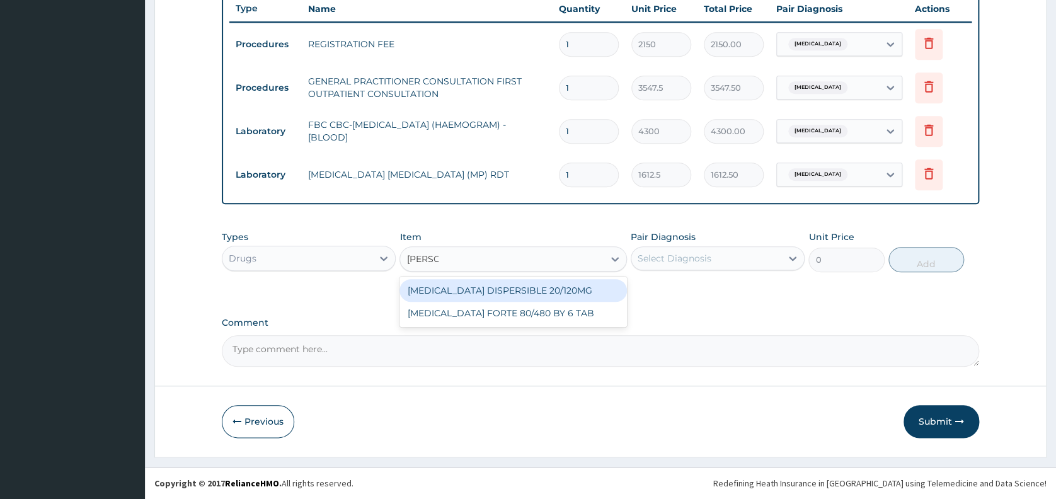
type input "COART"
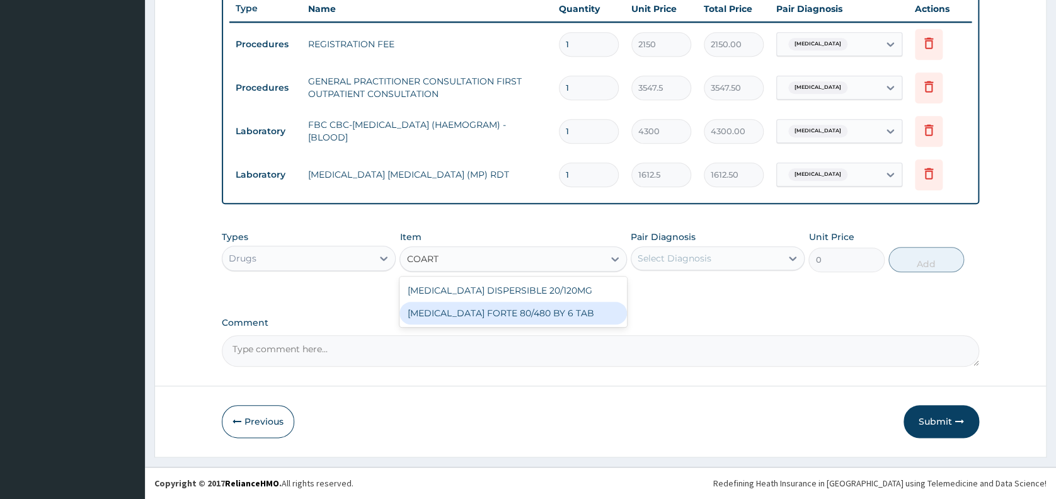
click at [457, 307] on div "[MEDICAL_DATA] FORTE 80/480 BY 6 TAB" at bounding box center [514, 313] width 228 height 23
type input "449.3500061035156"
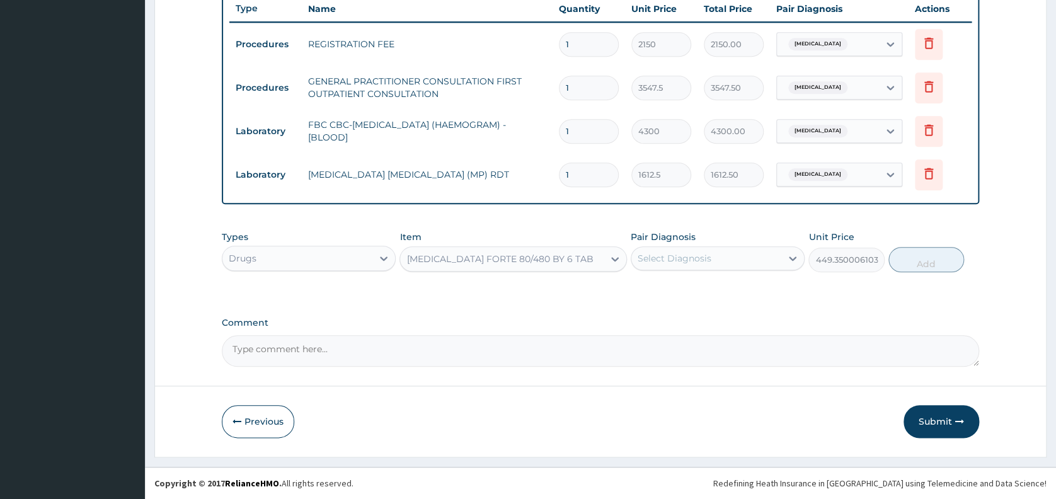
click at [704, 255] on div "Select Diagnosis" at bounding box center [675, 258] width 74 height 13
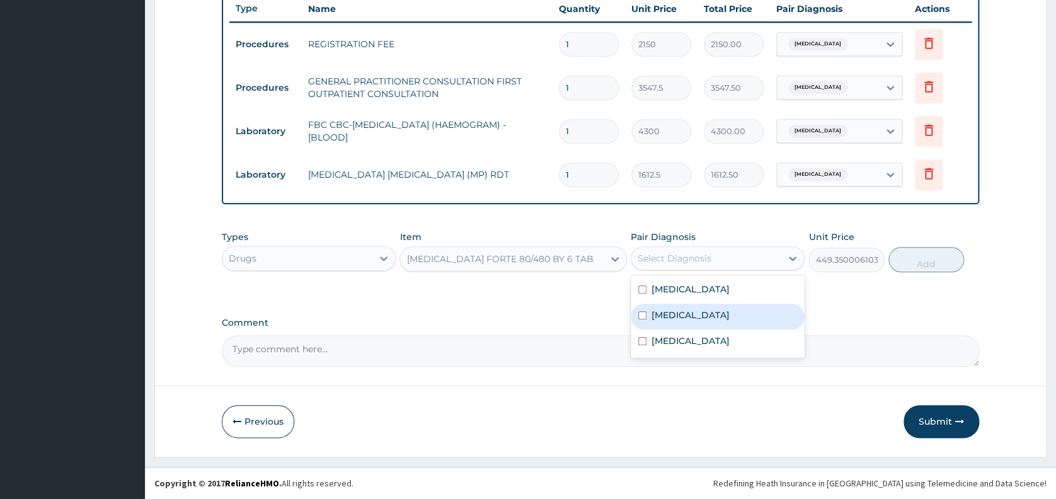
click at [695, 308] on div "[MEDICAL_DATA]" at bounding box center [718, 317] width 174 height 26
checkbox input "true"
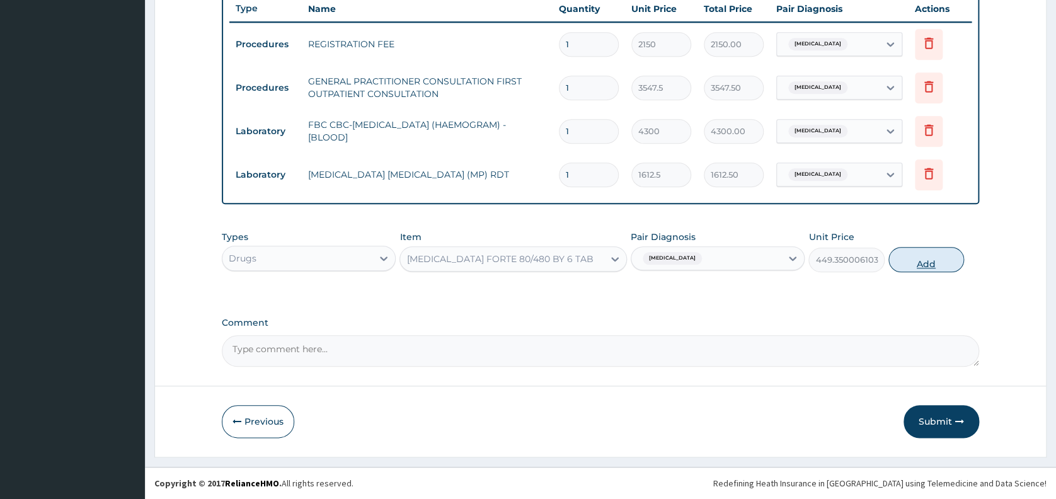
click at [911, 261] on button "Add" at bounding box center [927, 259] width 76 height 25
type input "0"
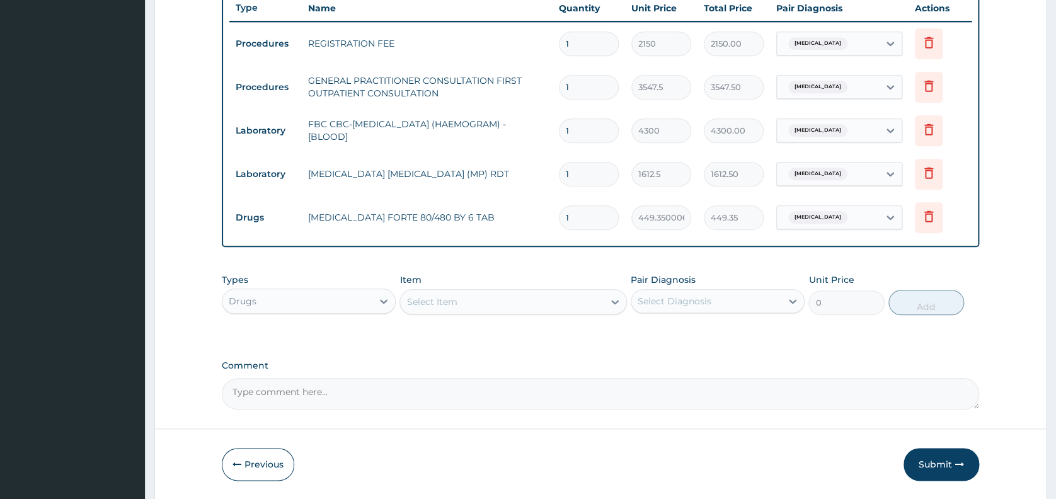
type input "0.00"
type input "6"
type input "2696.10"
type input "6"
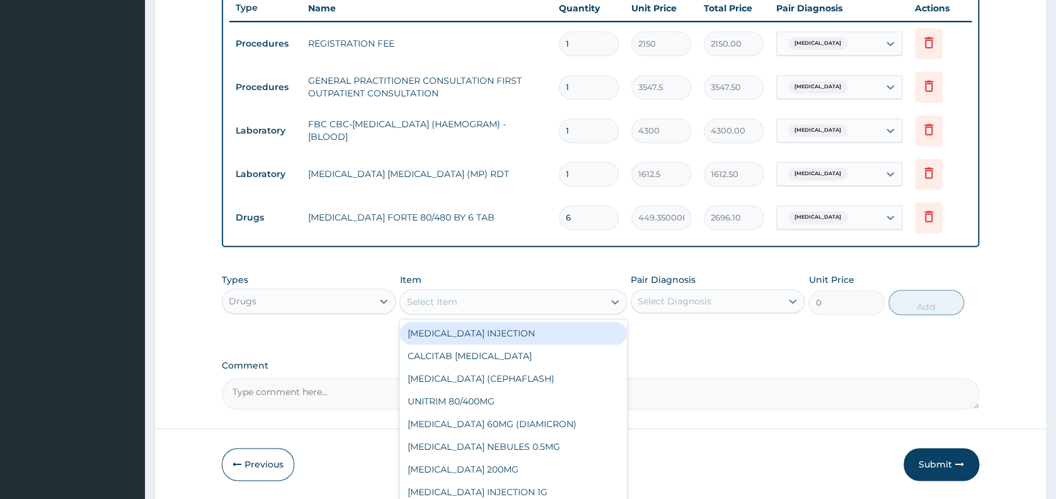
click at [546, 306] on div "Select Item" at bounding box center [502, 302] width 204 height 20
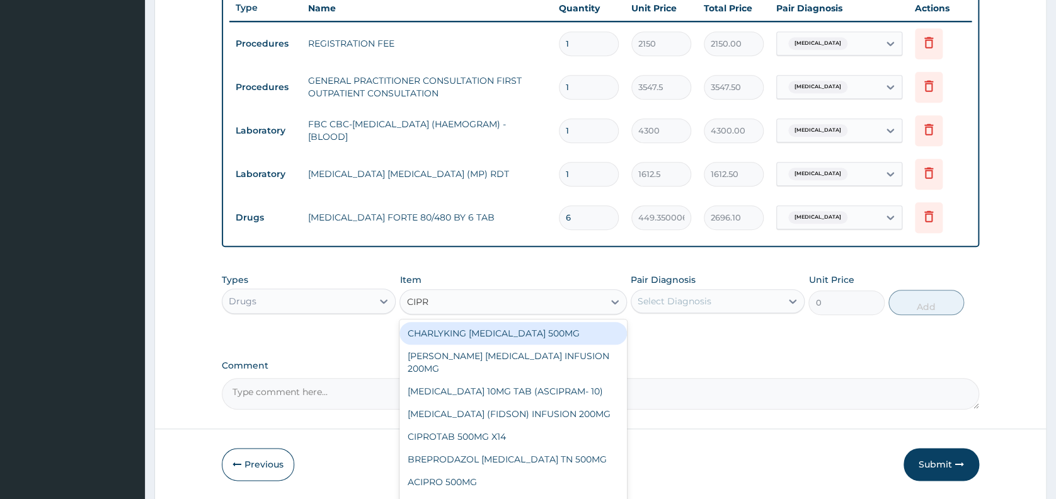
type input "[MEDICAL_DATA]"
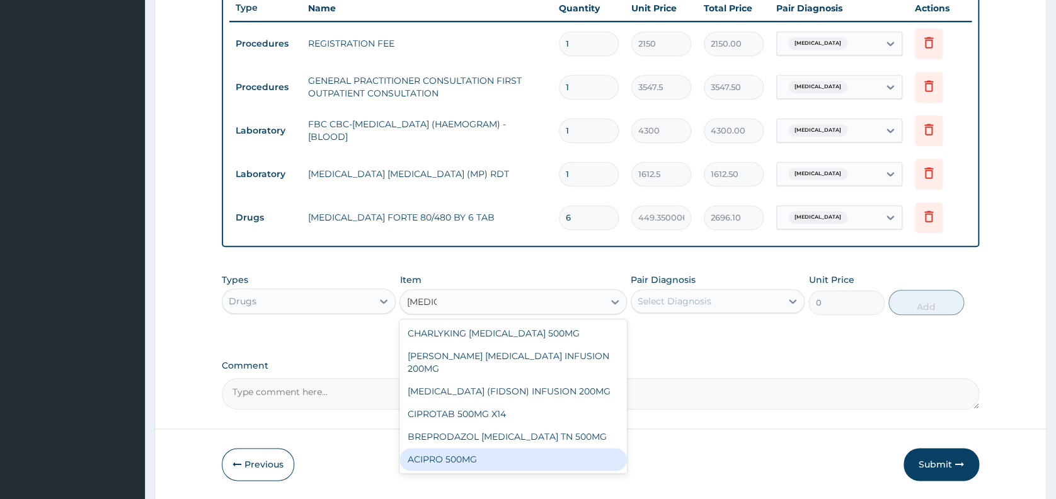
click at [490, 460] on div "ACIPRO 500MG" at bounding box center [514, 459] width 228 height 23
type input "106.4250030517578"
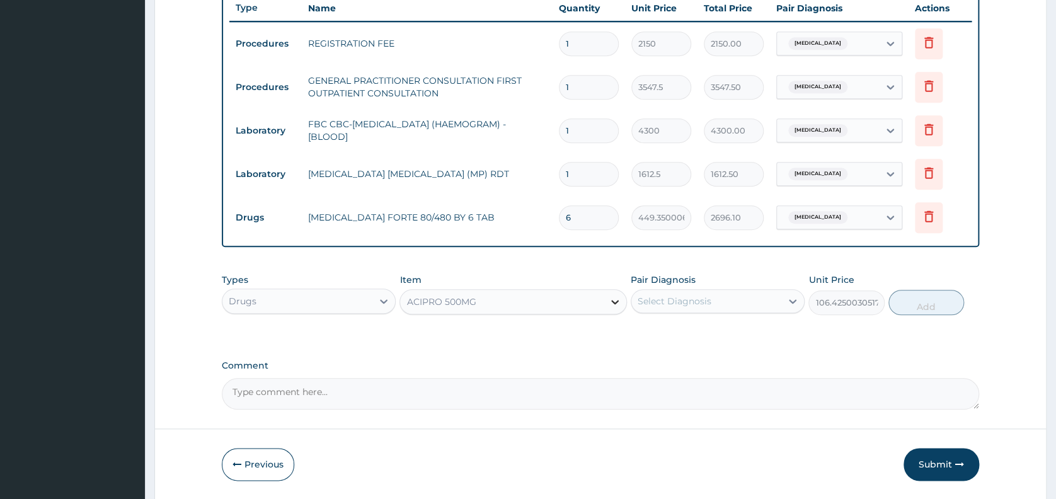
click at [615, 303] on icon at bounding box center [615, 302] width 13 height 13
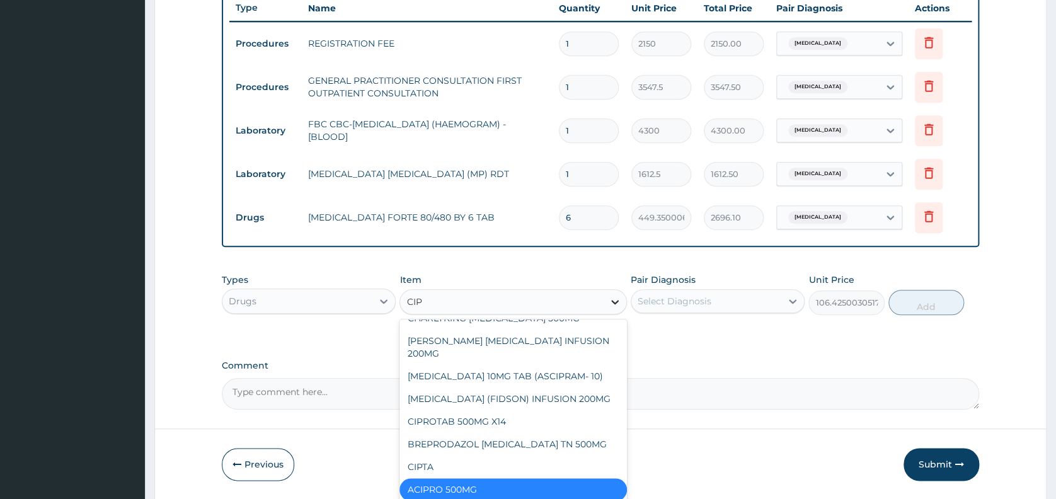
scroll to position [0, 0]
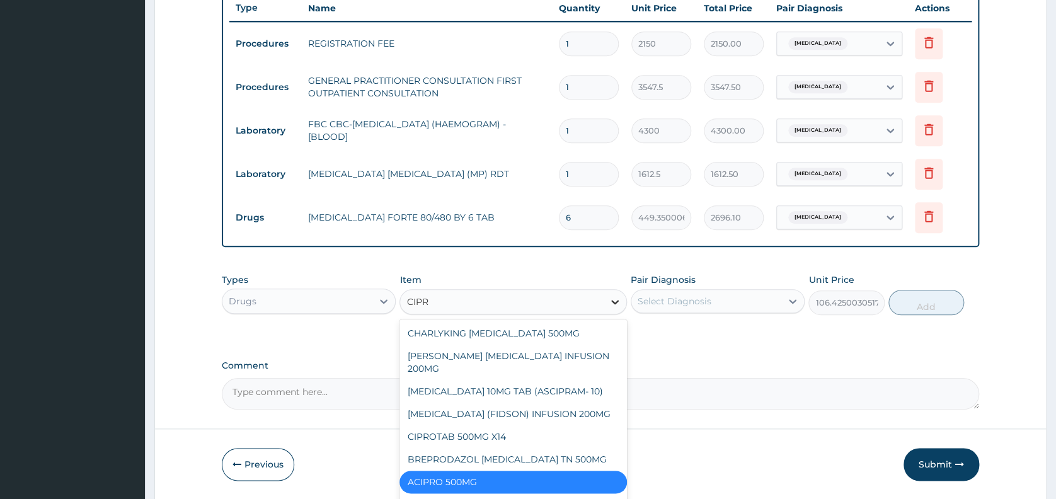
type input "[MEDICAL_DATA]"
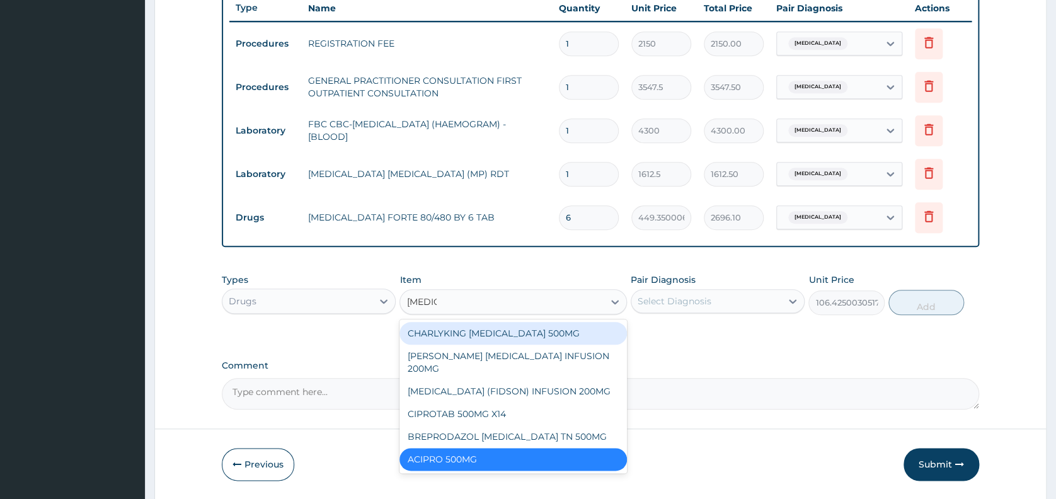
click at [569, 328] on div "CHARLYKING [MEDICAL_DATA] 500MG" at bounding box center [514, 333] width 228 height 23
type input "177.375"
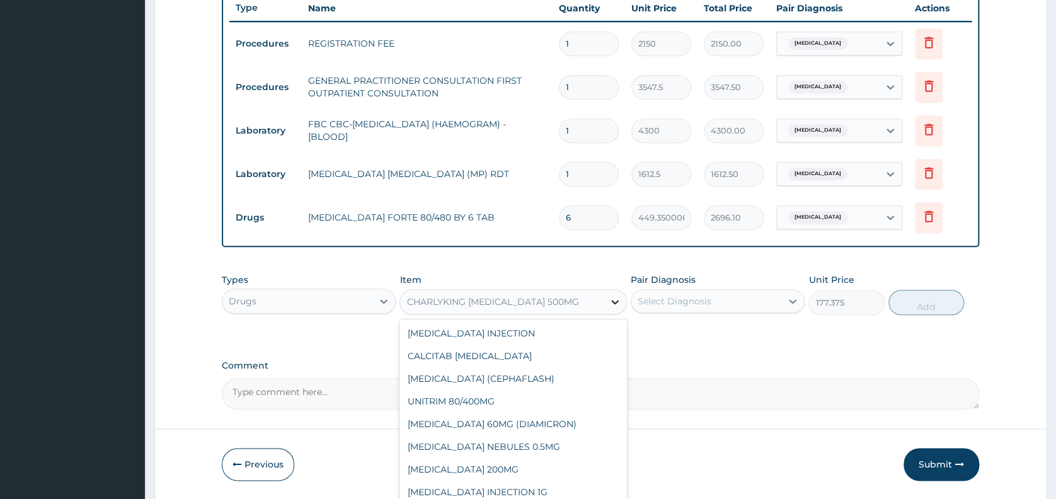
click at [610, 303] on icon at bounding box center [615, 302] width 13 height 13
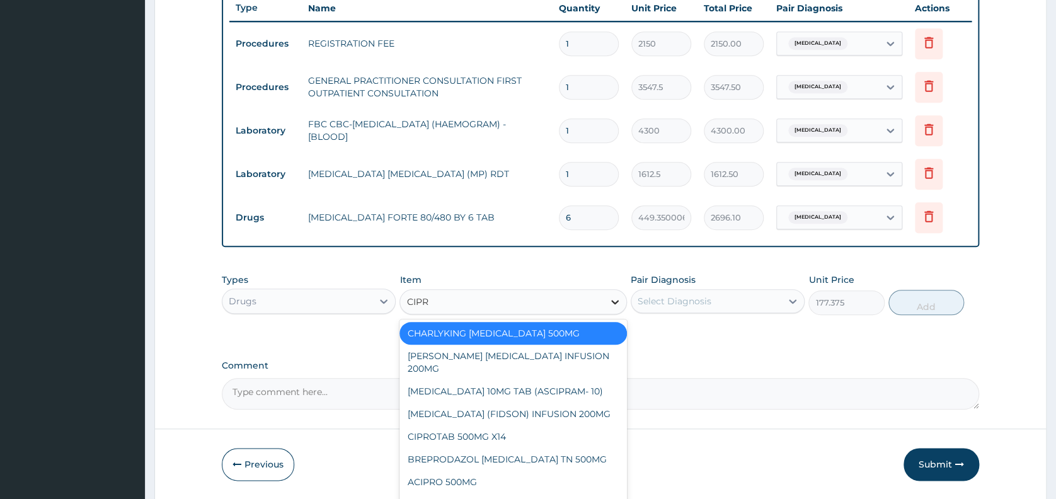
type input "[MEDICAL_DATA]"
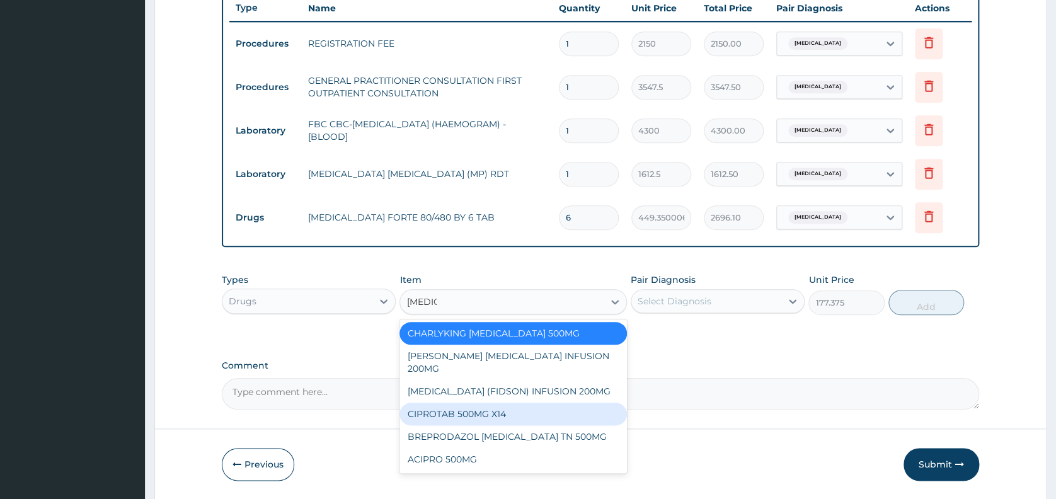
click at [564, 419] on div "CIPROTAB 500MG X14" at bounding box center [514, 414] width 228 height 23
type input "319.2749938964844"
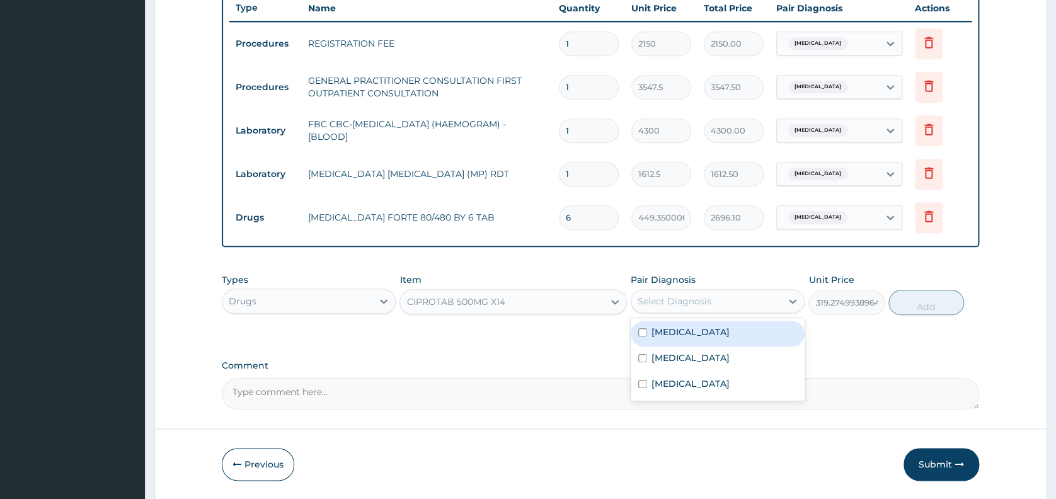
click at [742, 298] on div "Select Diagnosis" at bounding box center [707, 301] width 150 height 20
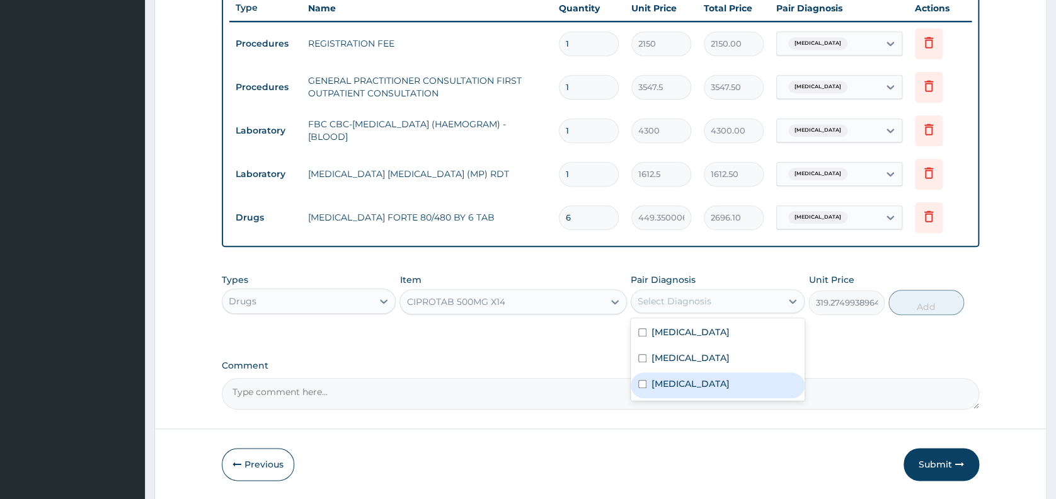
click at [720, 380] on div "[MEDICAL_DATA]" at bounding box center [718, 385] width 174 height 26
checkbox input "true"
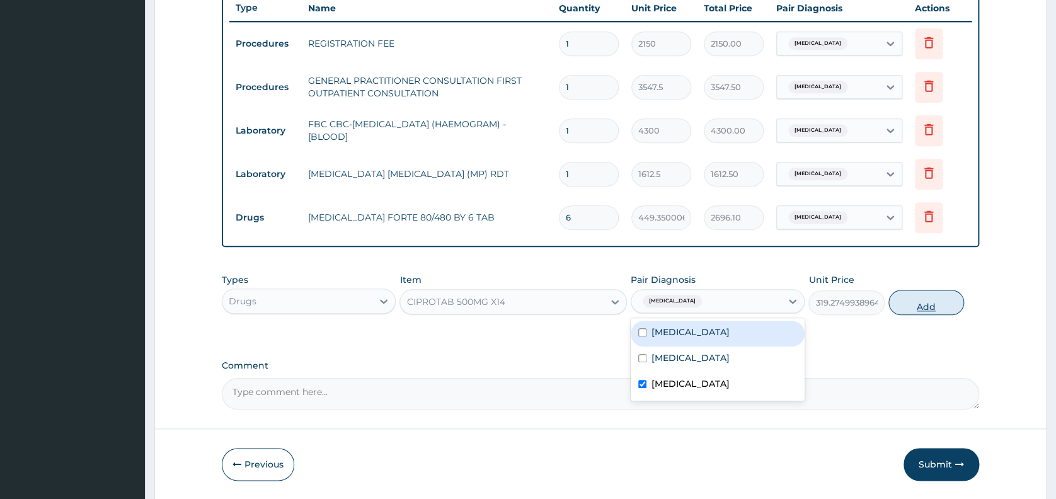
click at [911, 305] on button "Add" at bounding box center [927, 302] width 76 height 25
type input "0"
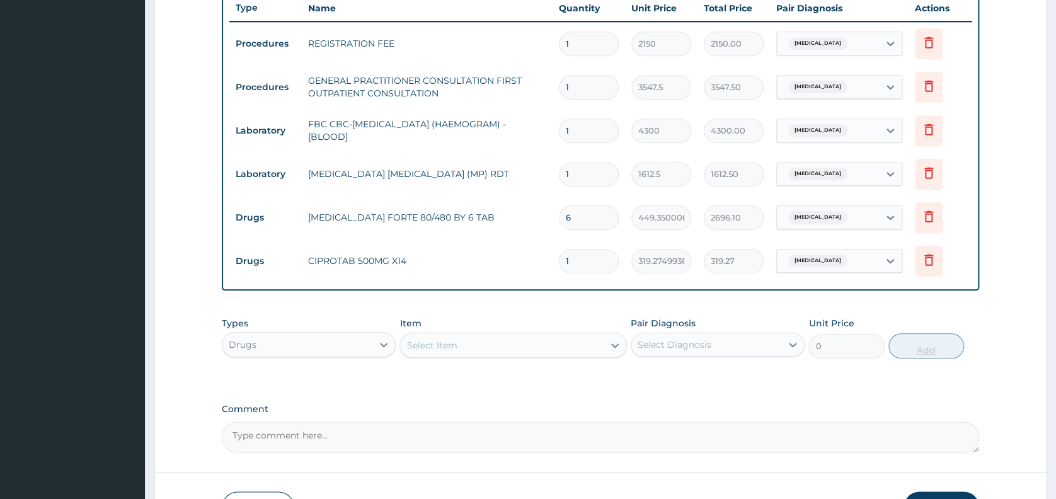
type input "11"
type input "3512.02"
type input "1"
type input "319.27"
type input "10"
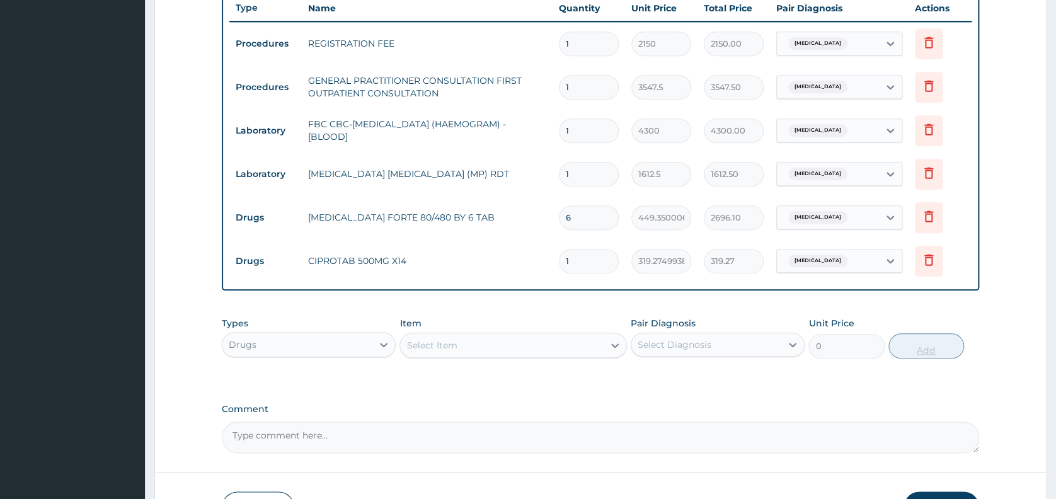
type input "3192.75"
type input "10"
click at [585, 350] on div "Select Item" at bounding box center [502, 345] width 204 height 20
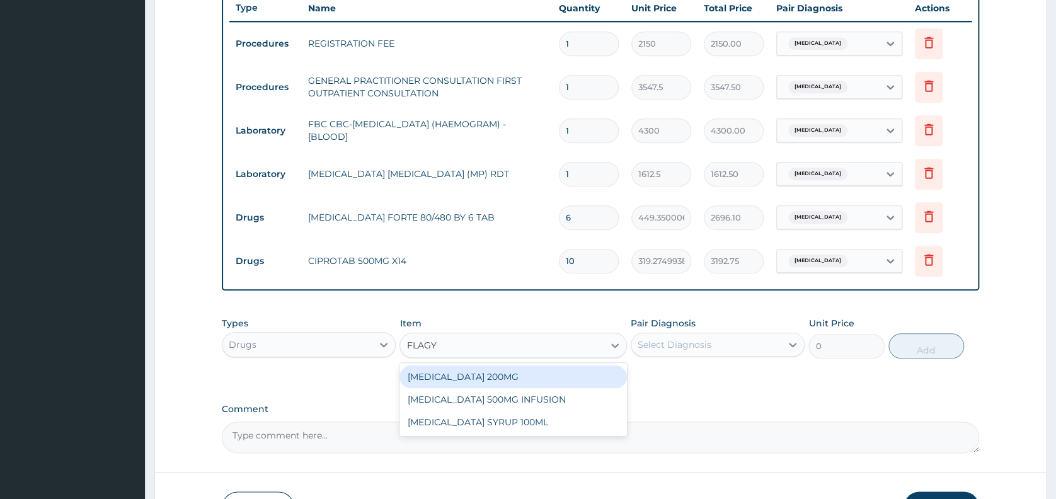
type input "FLAG"
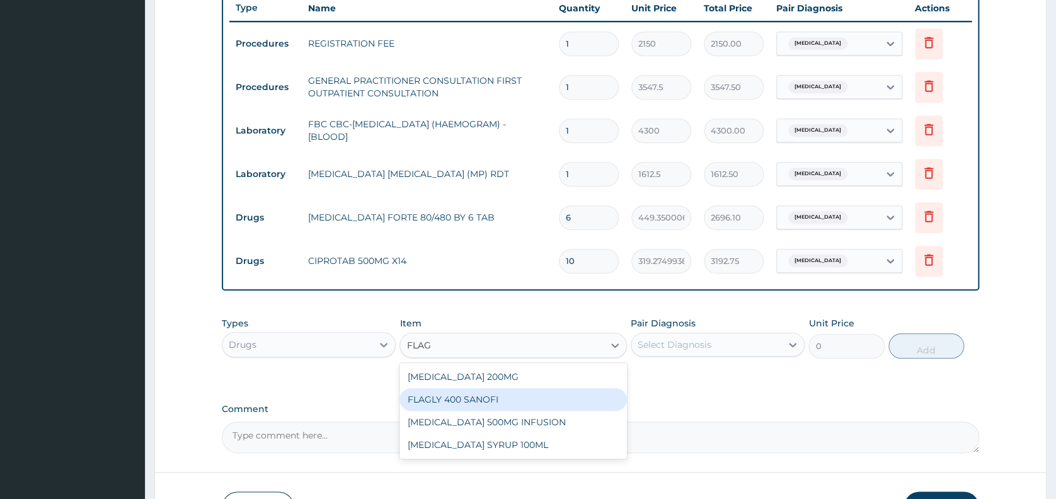
click at [540, 396] on div "FLAGLY 400 SANOFI" at bounding box center [514, 399] width 228 height 23
type input "70.94999694824219"
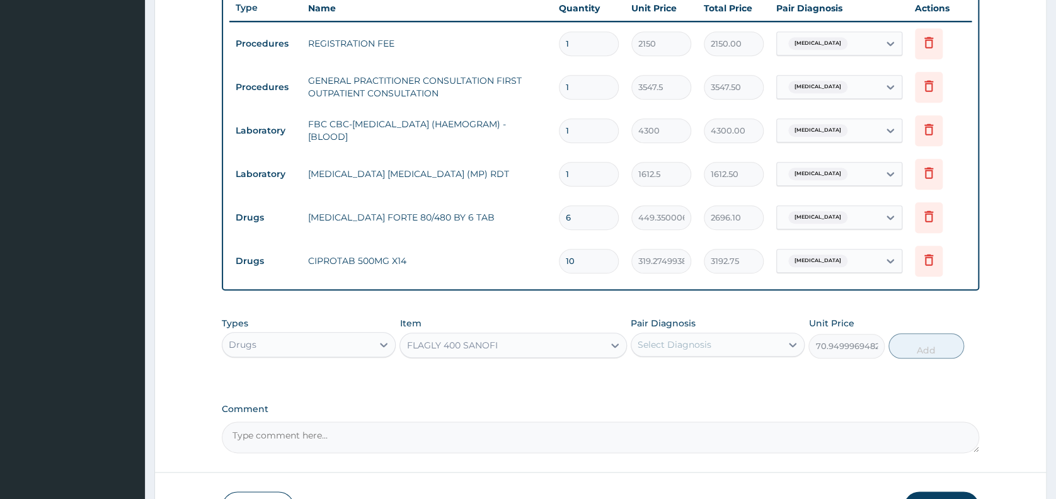
click at [686, 339] on div "Select Diagnosis" at bounding box center [707, 345] width 150 height 20
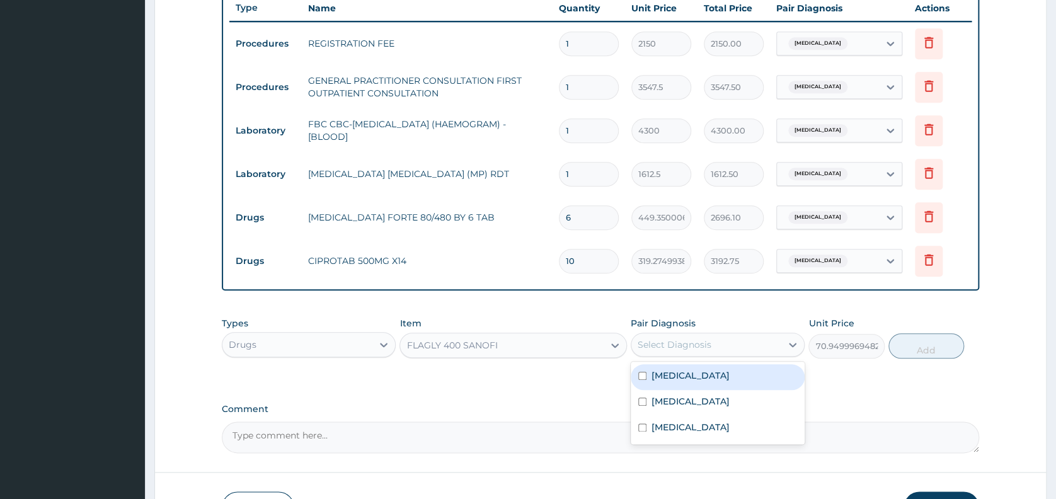
click at [688, 373] on div "[MEDICAL_DATA]" at bounding box center [718, 377] width 174 height 26
checkbox input "true"
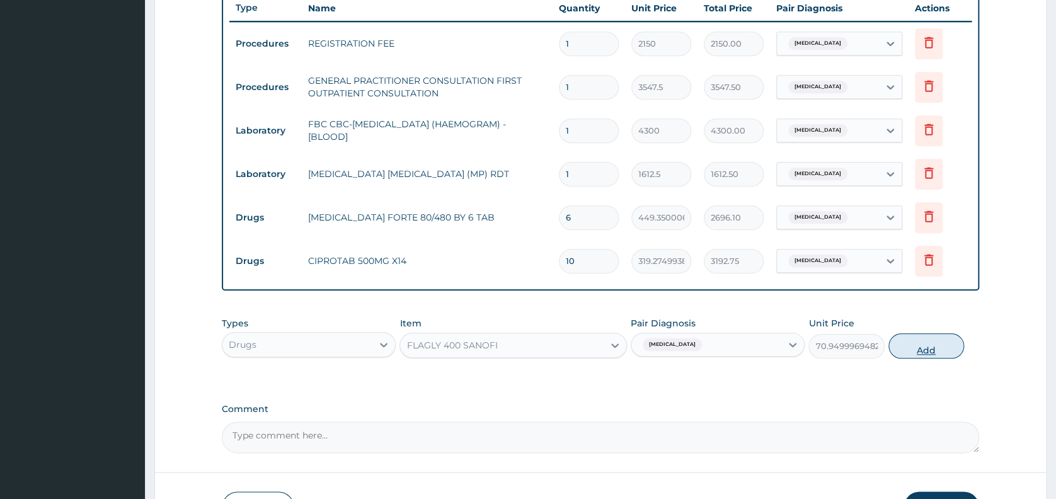
click at [932, 347] on button "Add" at bounding box center [927, 345] width 76 height 25
type input "0"
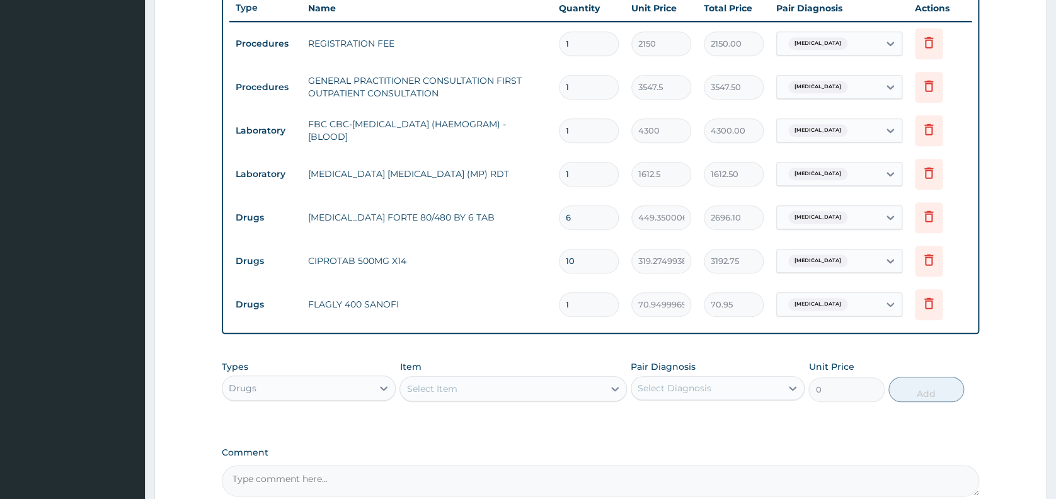
type input "15"
type input "1064.25"
type input "15"
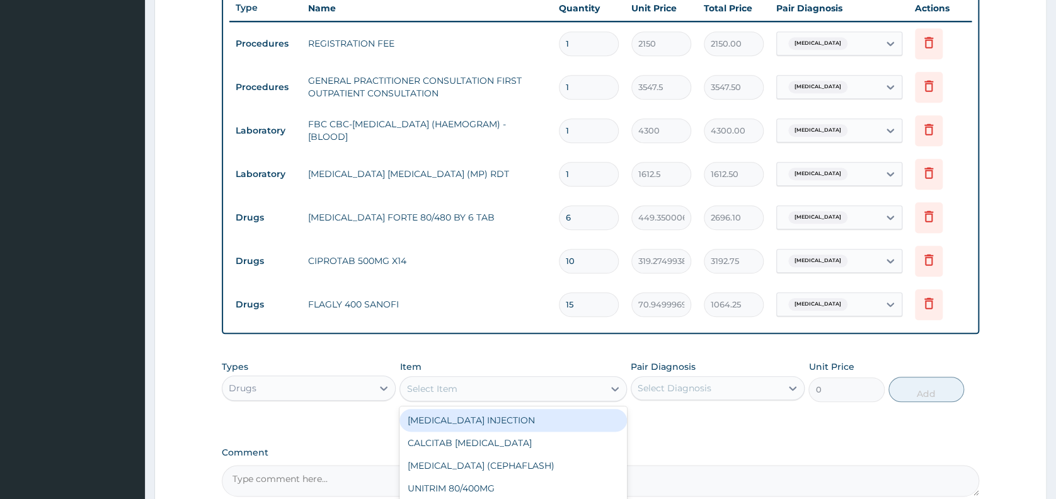
click at [577, 391] on div "Select Item" at bounding box center [502, 389] width 204 height 20
type input "PARA"
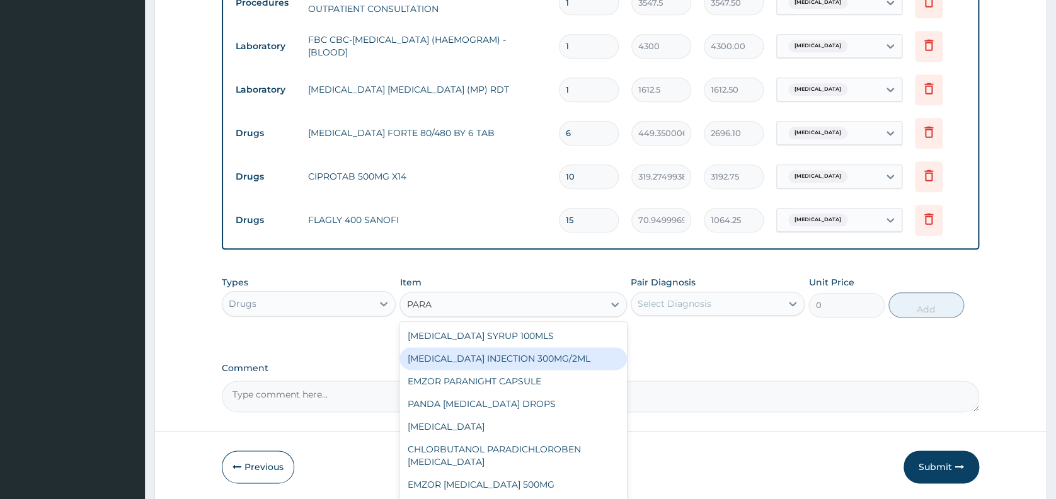
scroll to position [582, 0]
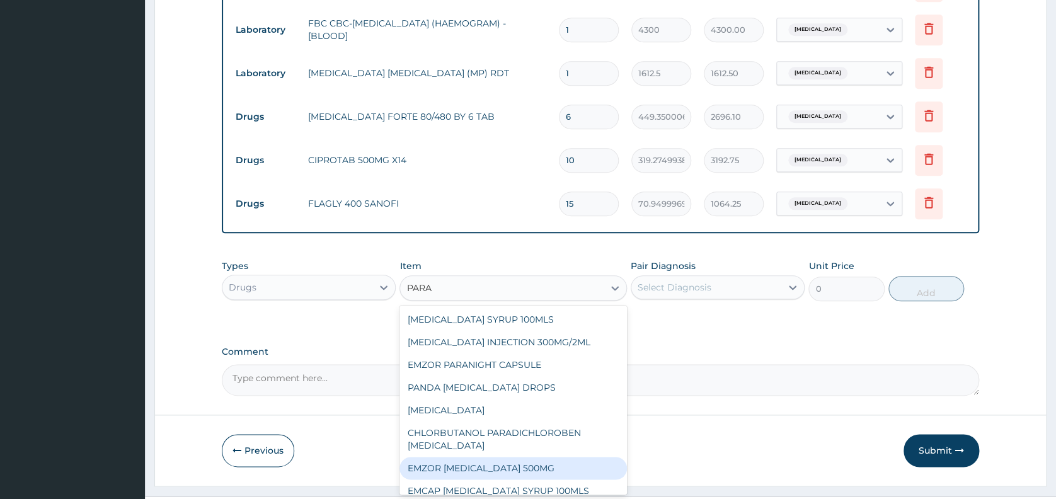
click at [560, 464] on div "EMZOR [MEDICAL_DATA] 500MG" at bounding box center [514, 468] width 228 height 23
type input "23.64999961853027"
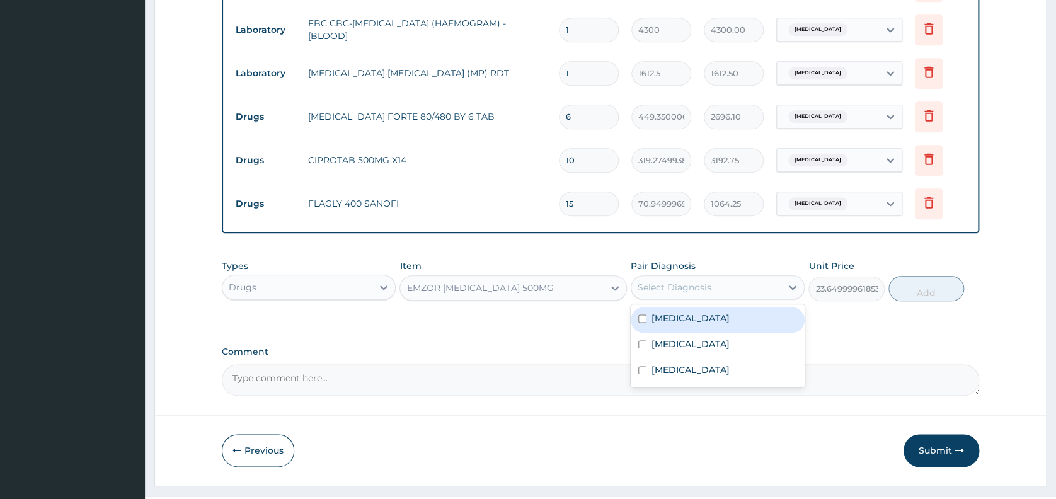
click at [684, 292] on div "Select Diagnosis" at bounding box center [675, 287] width 74 height 13
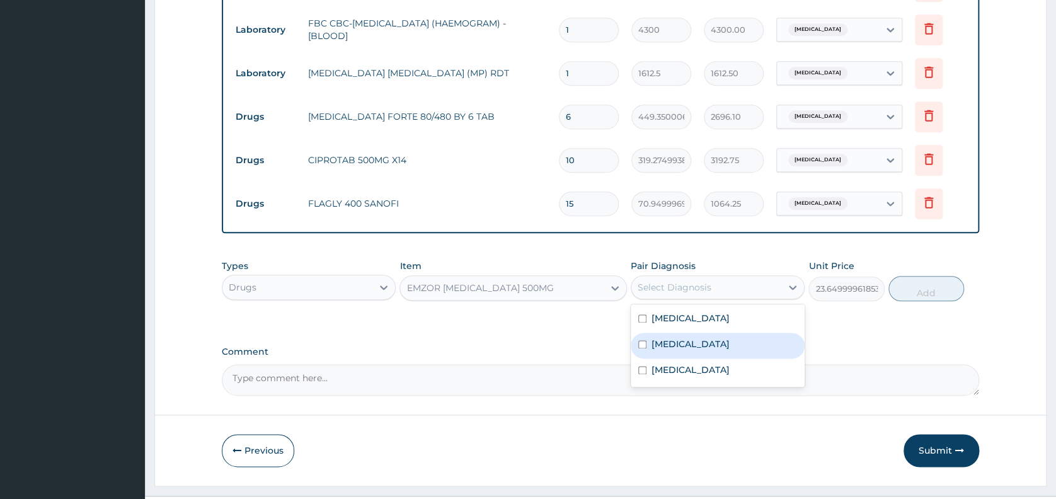
click at [681, 338] on div "[MEDICAL_DATA]" at bounding box center [718, 346] width 174 height 26
checkbox input "true"
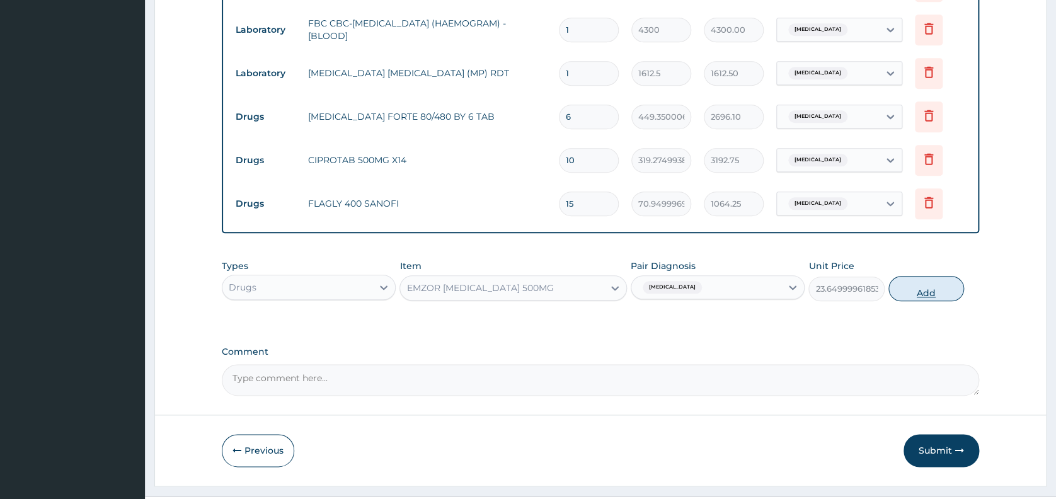
click at [925, 295] on button "Add" at bounding box center [927, 288] width 76 height 25
type input "0"
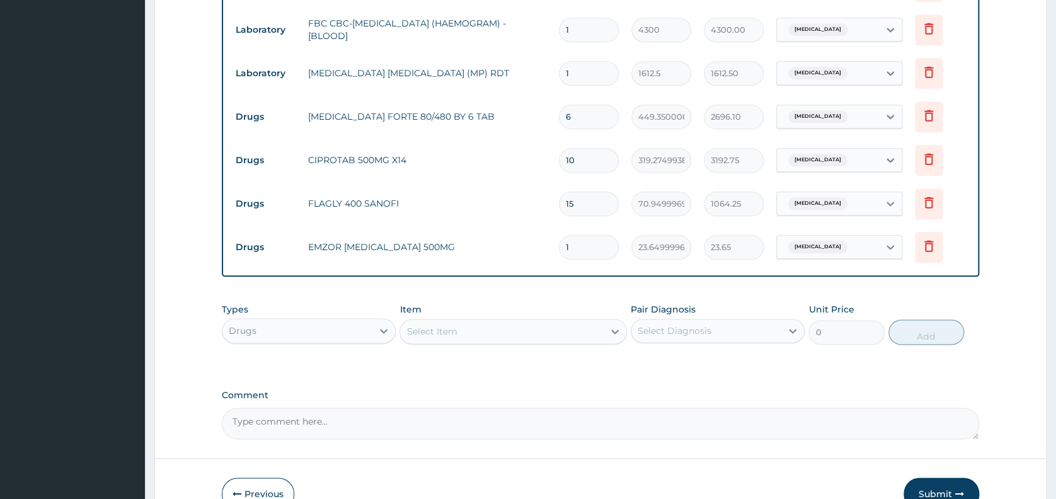
type input "18"
type input "425.70"
type input "18"
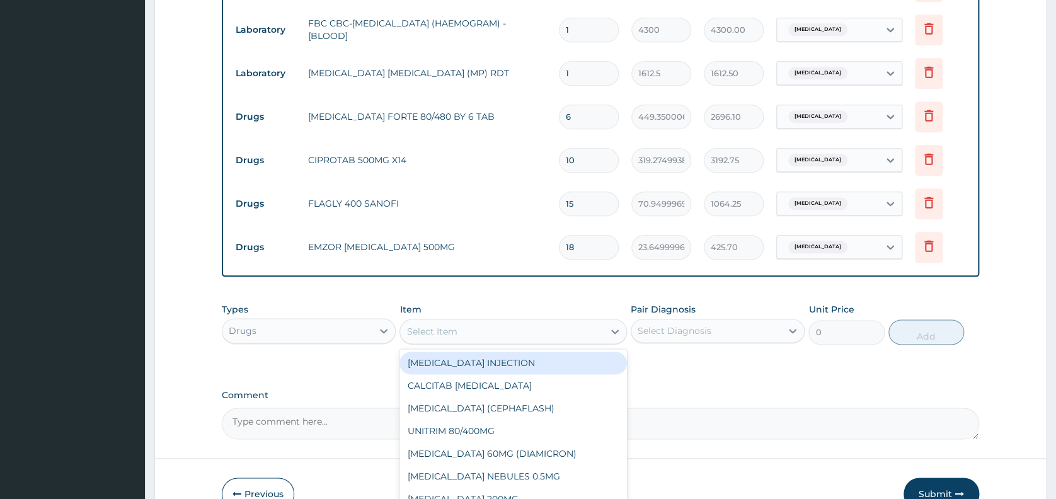
click at [575, 332] on div "Select Item" at bounding box center [502, 331] width 204 height 20
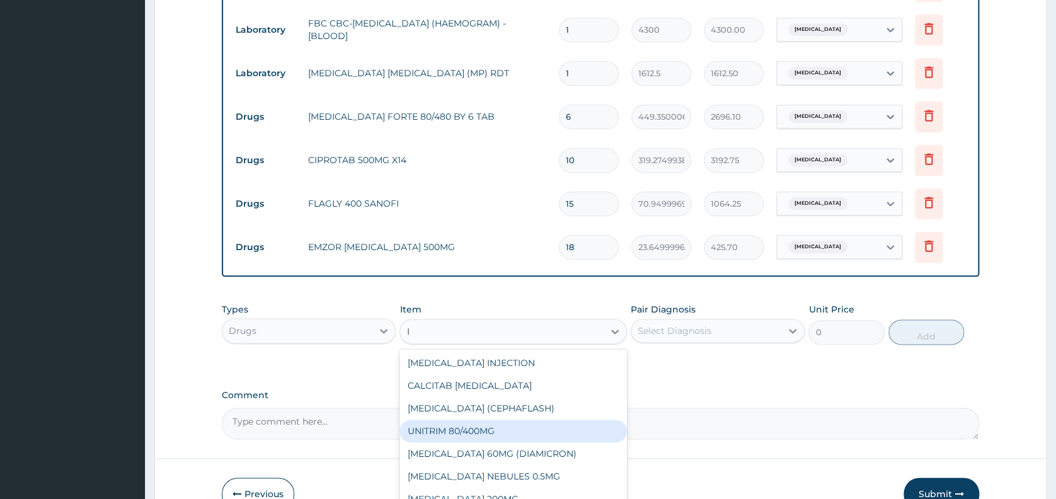
type input "IM"
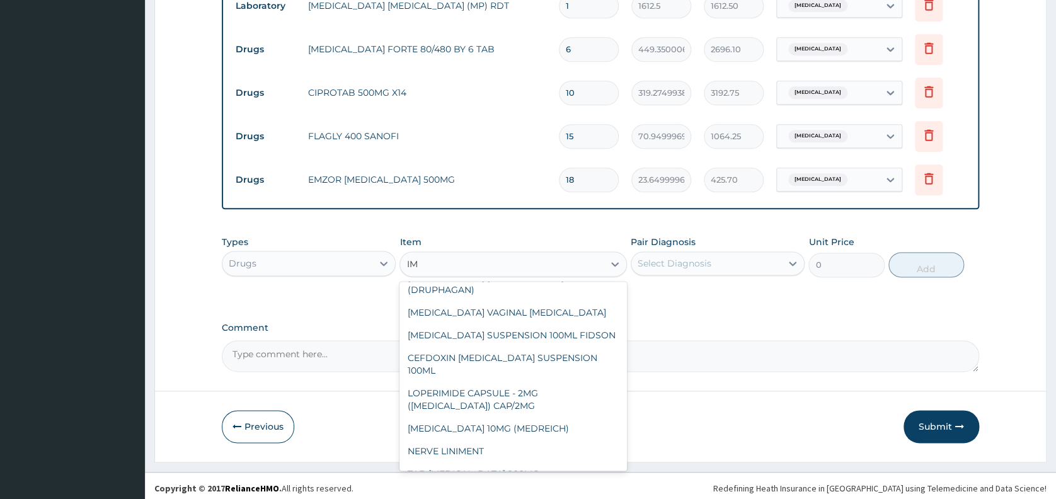
scroll to position [369, 0]
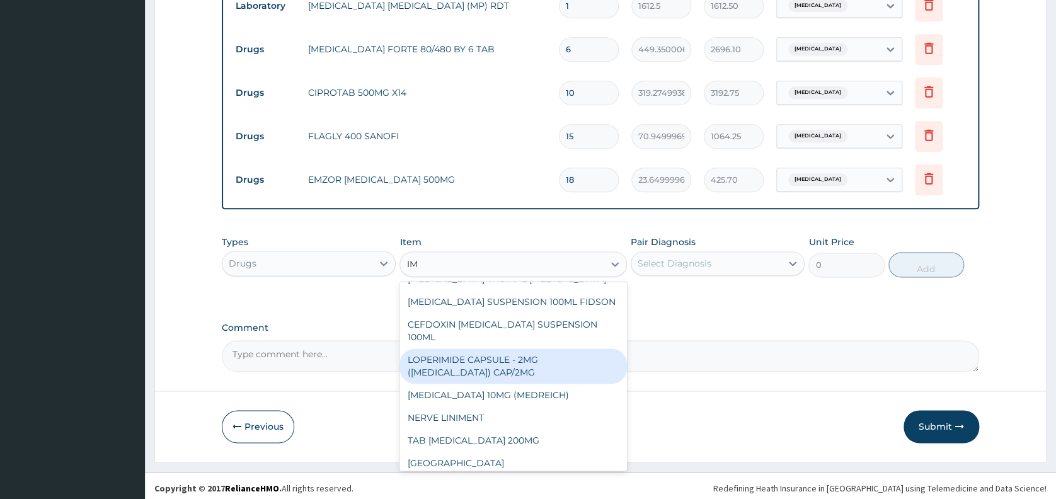
click at [526, 354] on div "LOPERIMIDE CAPSULE - 2MG ([MEDICAL_DATA]) CAP/2MG" at bounding box center [514, 366] width 228 height 35
type input "156.8000030517578"
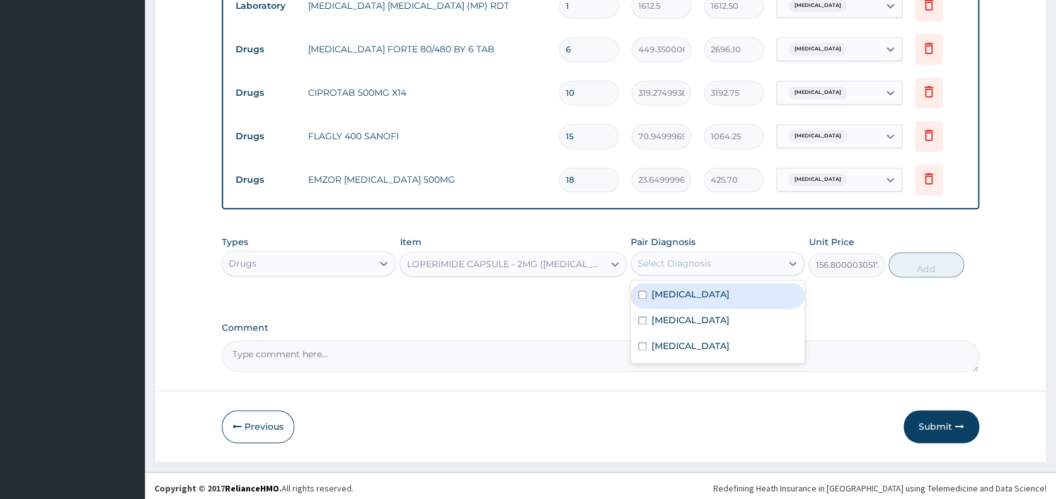
click at [673, 261] on div "Select Diagnosis" at bounding box center [675, 263] width 74 height 13
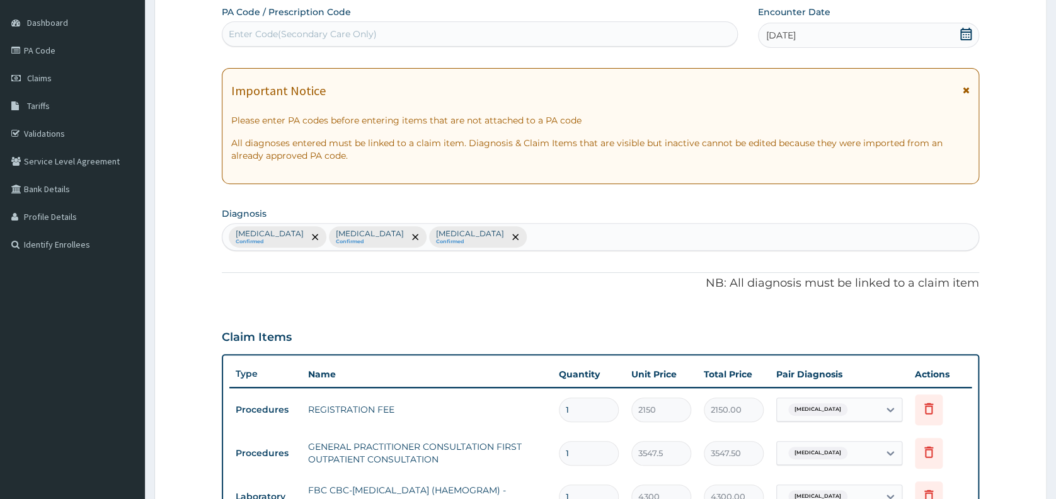
scroll to position [148, 0]
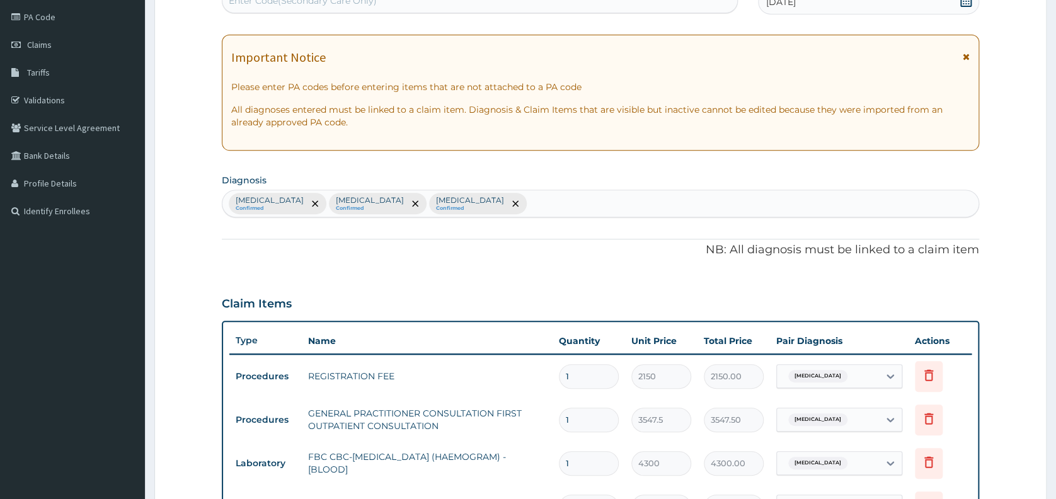
click at [441, 197] on div "[MEDICAL_DATA] Confirmed [MEDICAL_DATA] Confirmed [MEDICAL_DATA] Confirmed" at bounding box center [600, 203] width 756 height 26
type input "STOO"
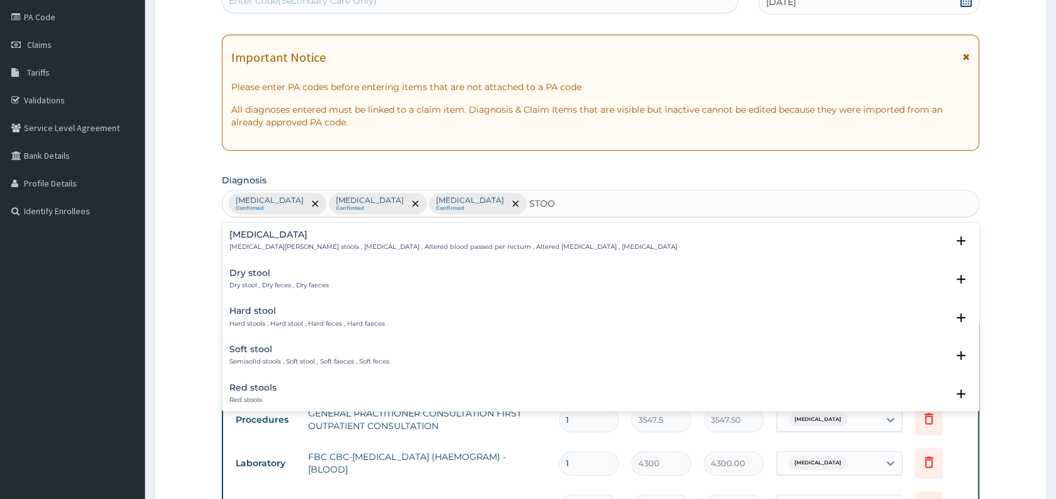
click at [253, 352] on h4 "Soft stool" at bounding box center [309, 349] width 160 height 9
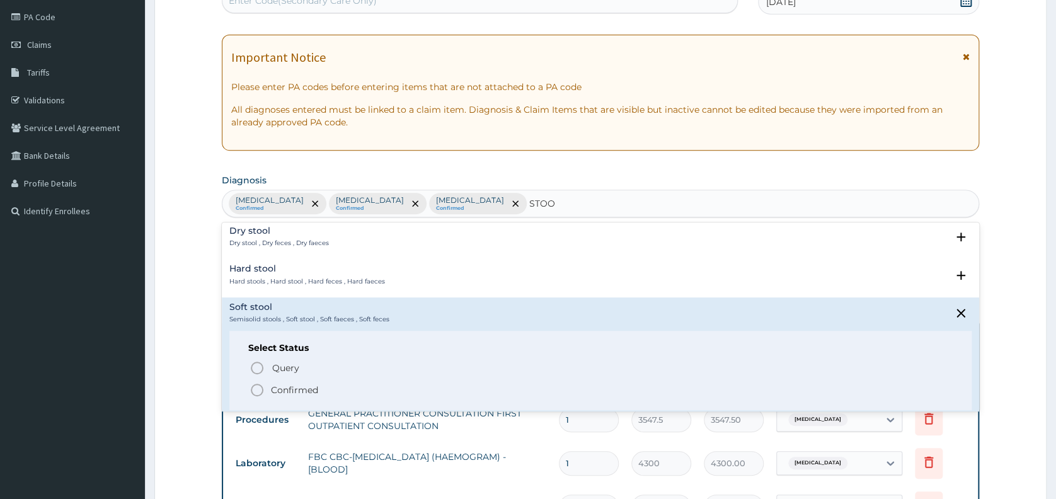
scroll to position [67, 0]
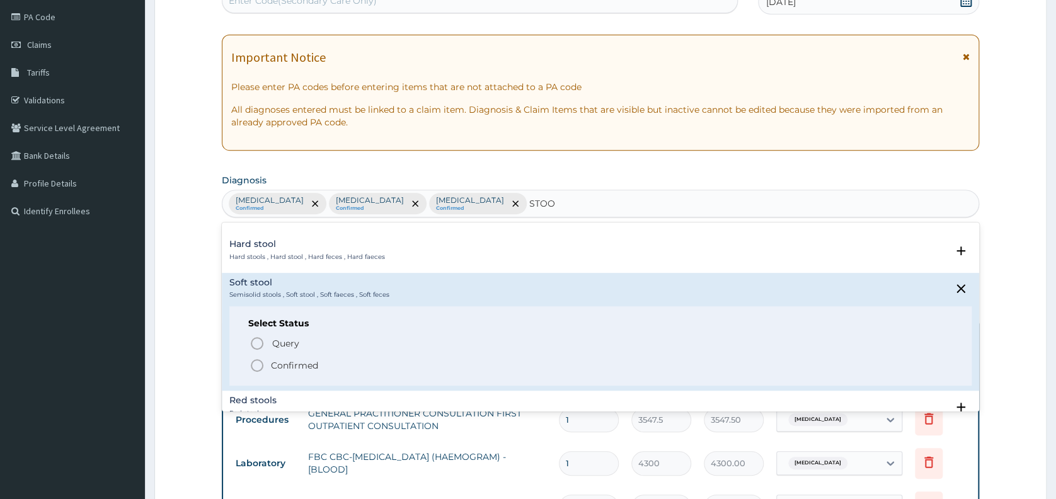
click at [256, 365] on icon "status option filled" at bounding box center [257, 365] width 15 height 15
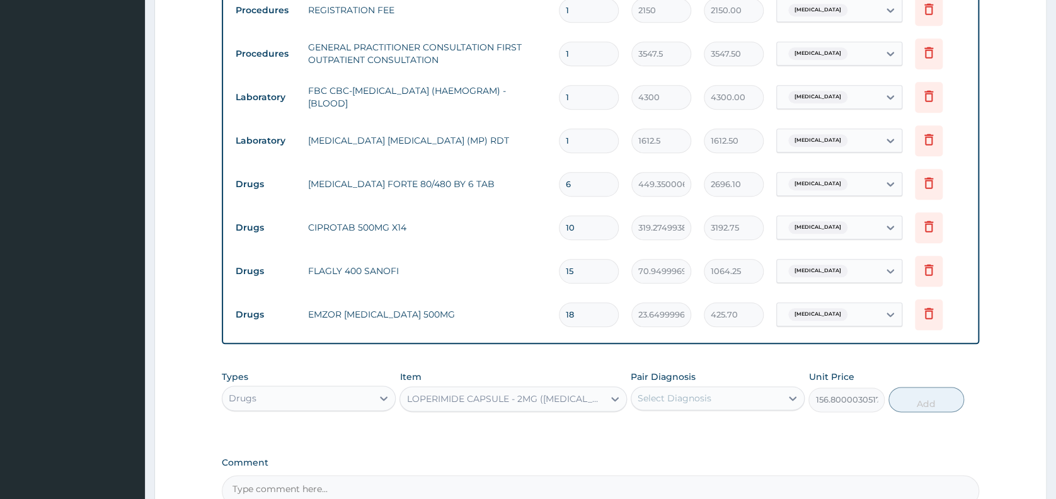
scroll to position [538, 0]
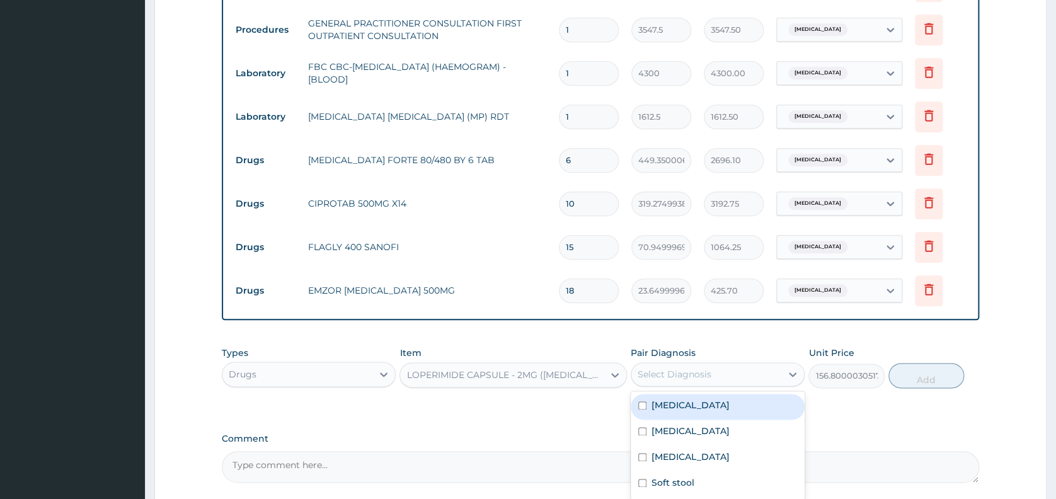
click at [740, 372] on div "Select Diagnosis" at bounding box center [707, 374] width 150 height 20
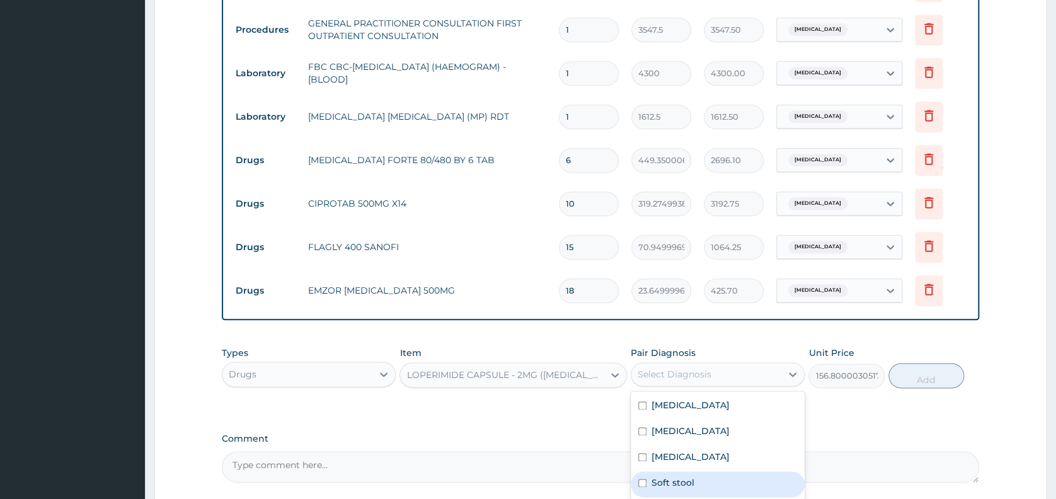
click at [710, 488] on div "Soft stool" at bounding box center [718, 484] width 174 height 26
checkbox input "true"
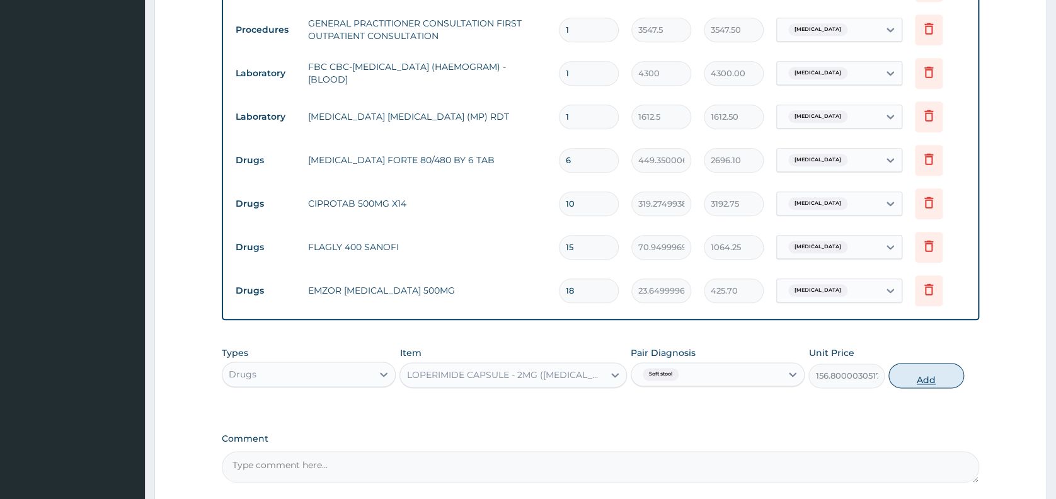
click at [923, 384] on button "Add" at bounding box center [927, 375] width 76 height 25
type input "0"
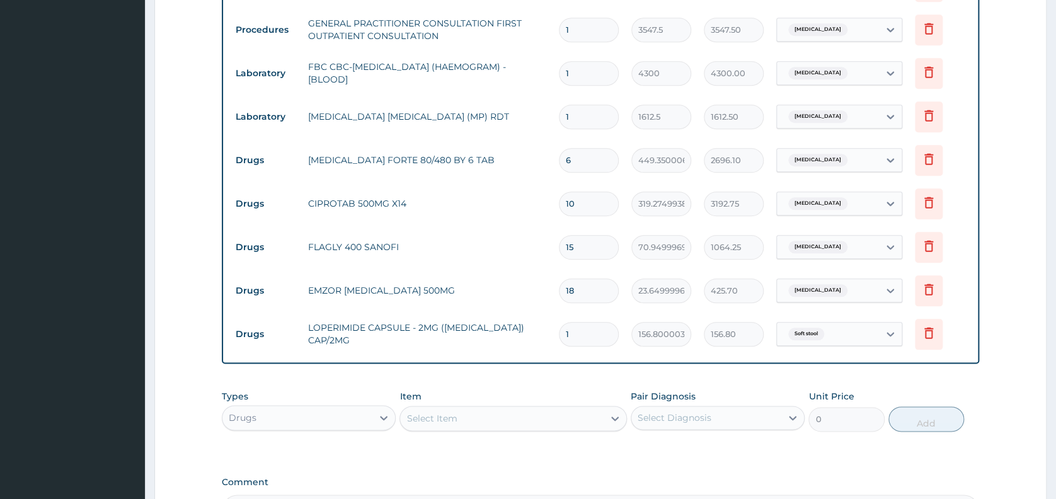
type input "0.00"
type input "6"
type input "940.80"
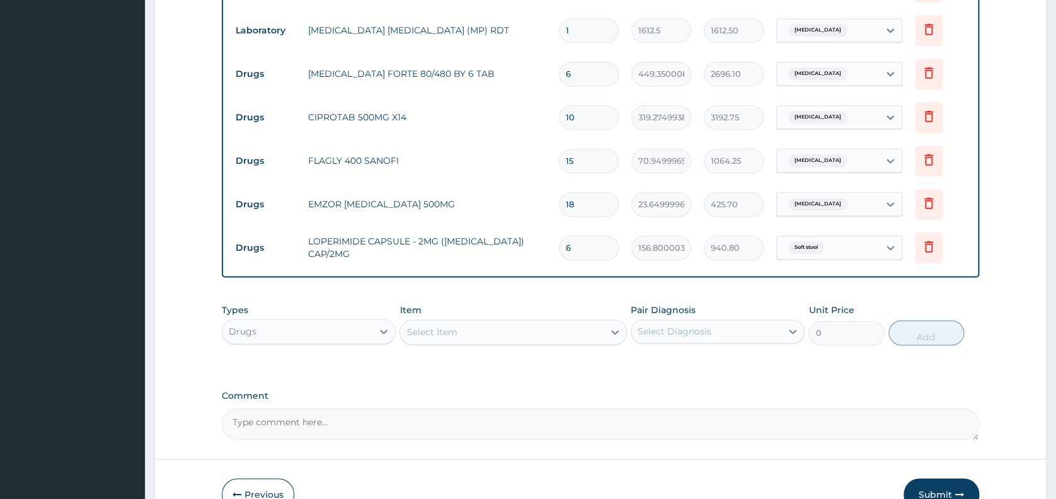
scroll to position [639, 0]
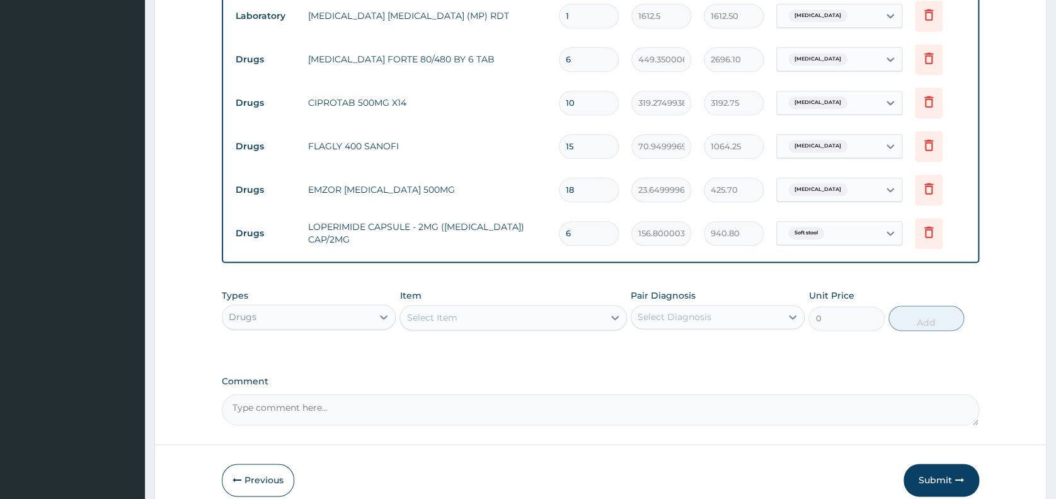
type input "6"
click at [606, 415] on textarea "Comment" at bounding box center [601, 410] width 758 height 32
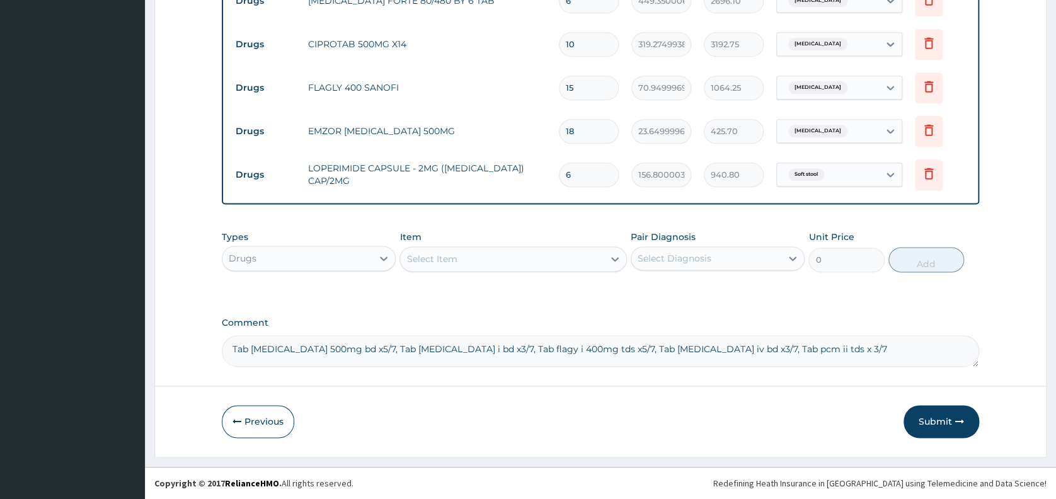
scroll to position [700, 0]
type textarea "Tab [MEDICAL_DATA] 500mg bd x5/7, Tab [MEDICAL_DATA] i bd x3/7, Tab flagy i 400…"
click at [937, 424] on button "Submit" at bounding box center [942, 421] width 76 height 33
